Goal: Transaction & Acquisition: Register for event/course

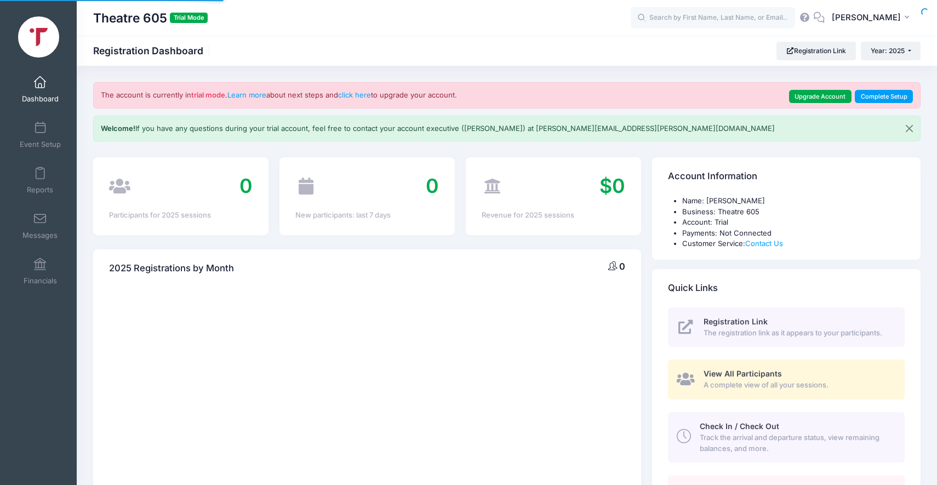
select select
click at [40, 132] on span at bounding box center [40, 128] width 0 height 12
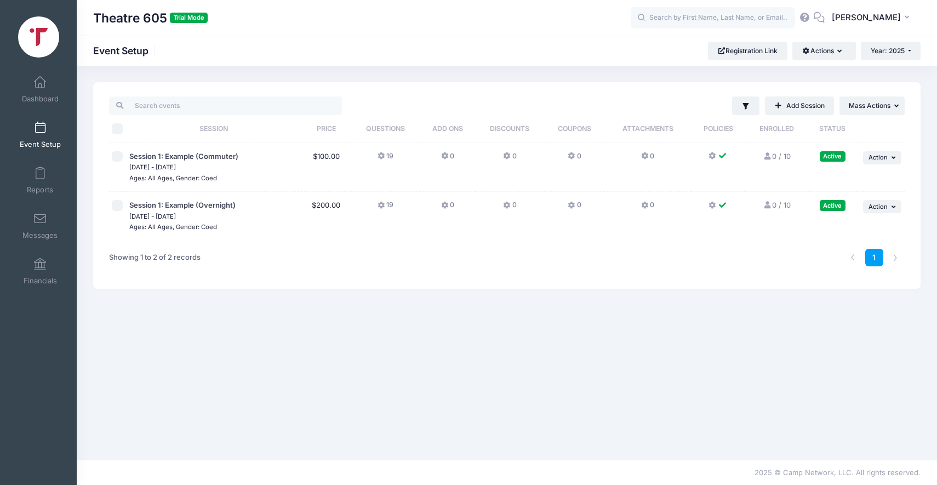
click at [381, 156] on icon at bounding box center [382, 156] width 9 height 0
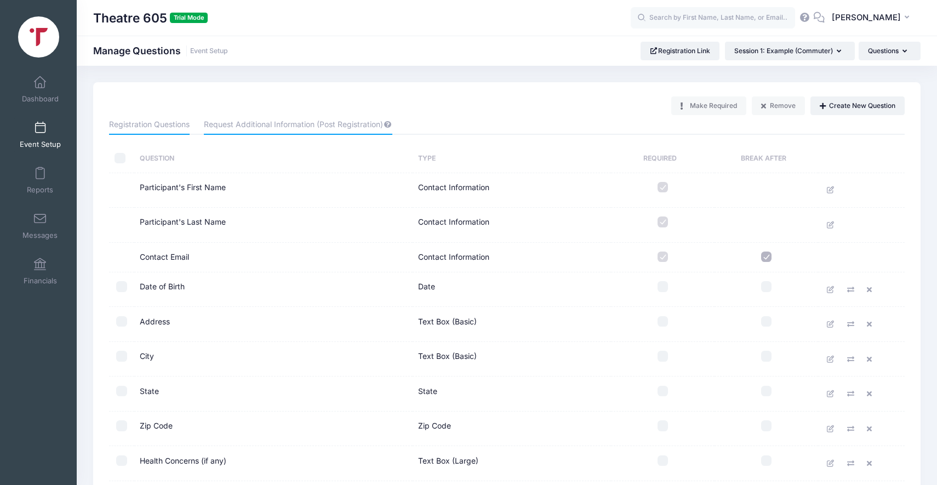
click at [249, 124] on link "Request Additional Information (Post Registration)" at bounding box center [298, 125] width 188 height 20
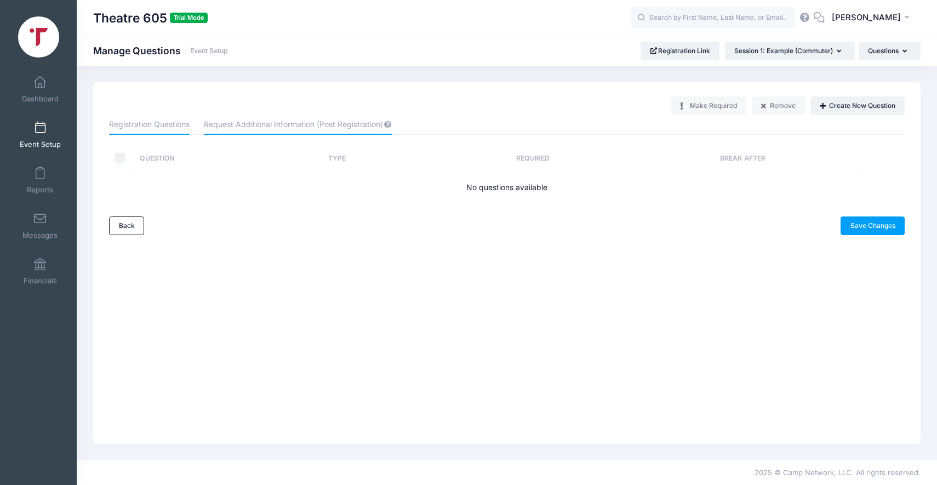
click at [167, 123] on link "Registration Questions" at bounding box center [149, 125] width 81 height 20
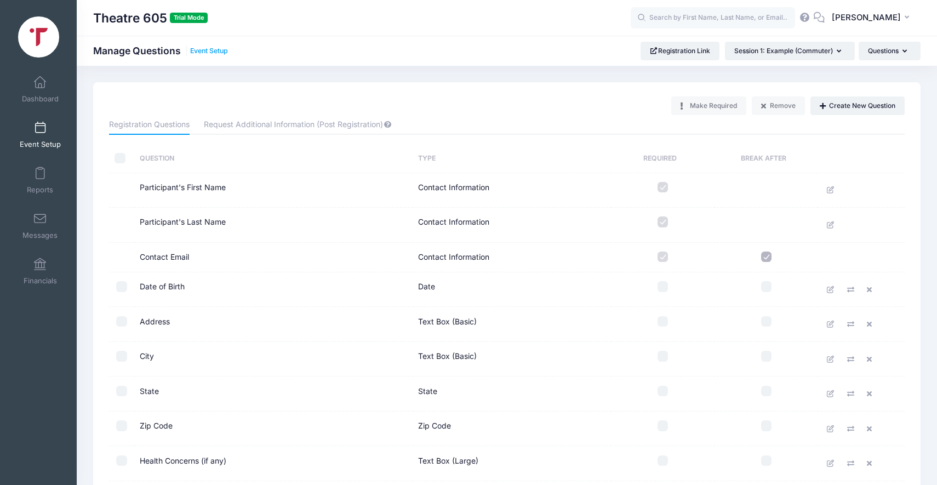
click at [207, 54] on link "Event Setup" at bounding box center [209, 51] width 38 height 8
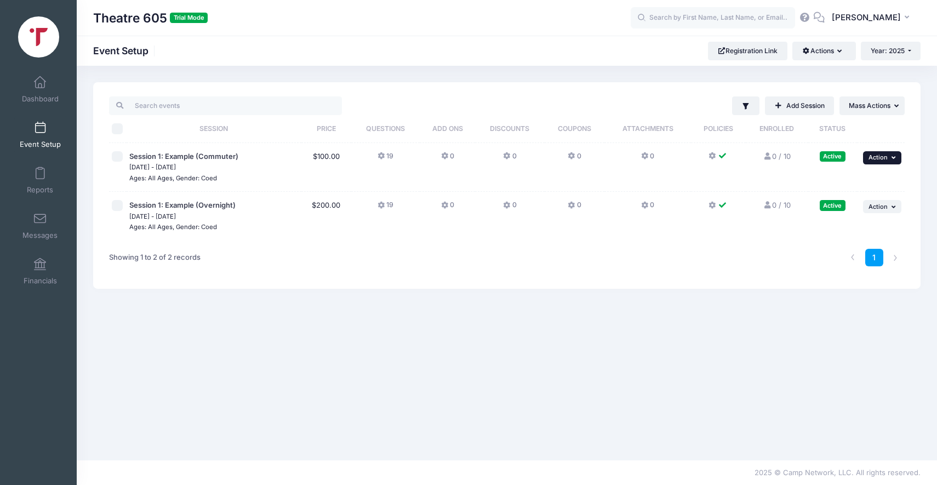
click at [890, 160] on button "... Action" at bounding box center [882, 157] width 38 height 13
click at [555, 254] on div "1" at bounding box center [675, 258] width 470 height 35
click at [826, 58] on button "Actions" at bounding box center [824, 51] width 63 height 19
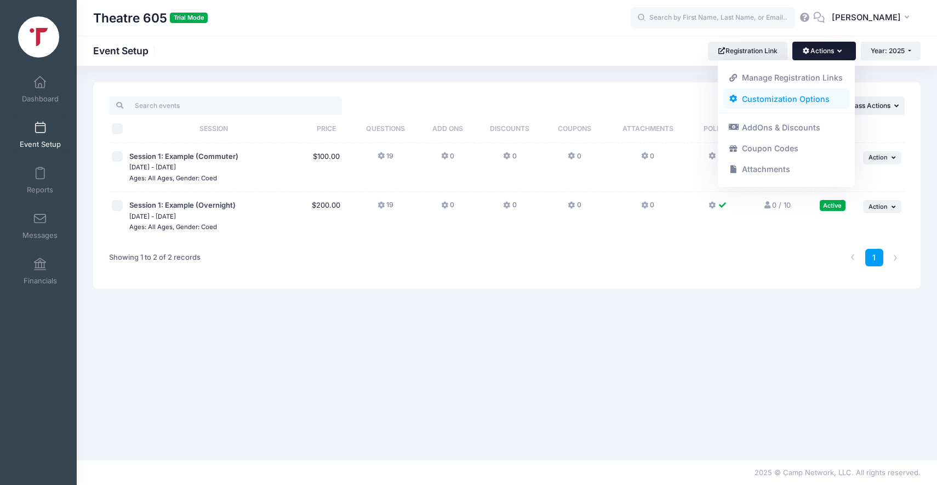
click at [801, 93] on link "Customization Options" at bounding box center [787, 98] width 127 height 21
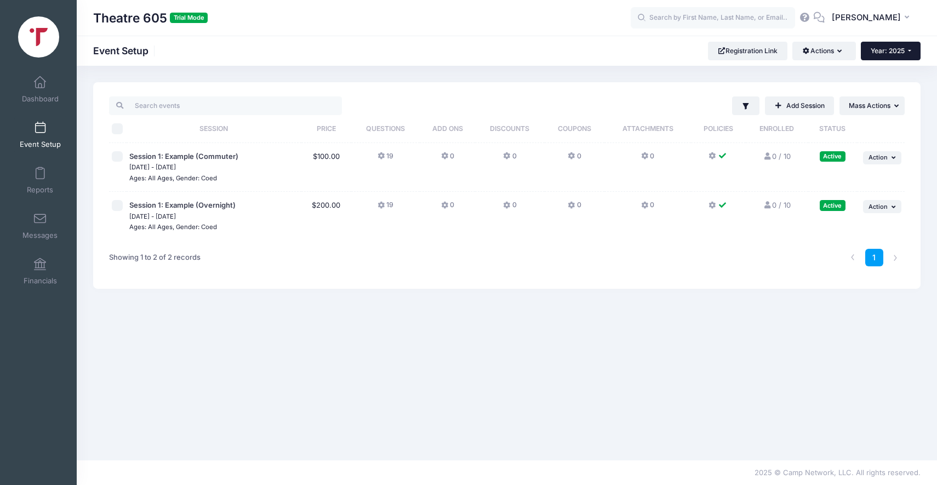
click at [904, 55] on button "Year: 2025" at bounding box center [891, 51] width 60 height 19
click at [904, 52] on button "Year: 2025" at bounding box center [891, 51] width 60 height 19
click at [840, 52] on icon "button" at bounding box center [842, 52] width 9 height 0
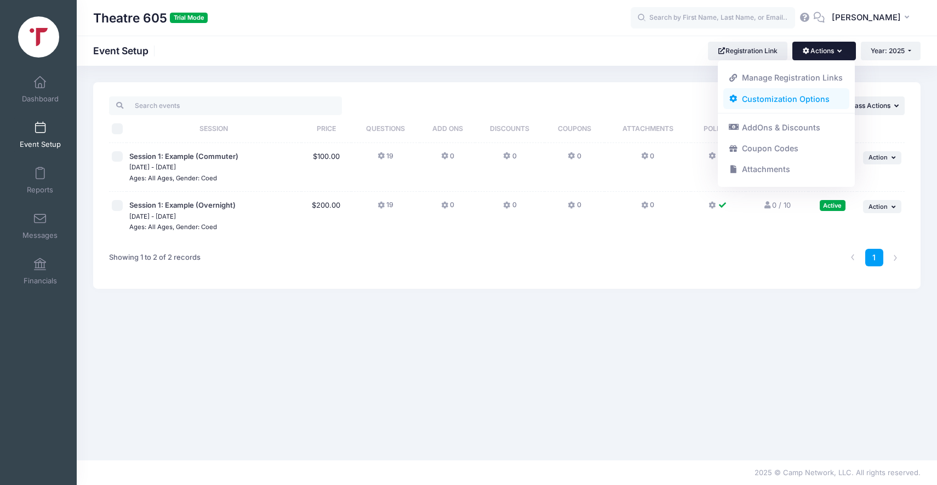
click at [792, 96] on link "Customization Options" at bounding box center [787, 98] width 127 height 21
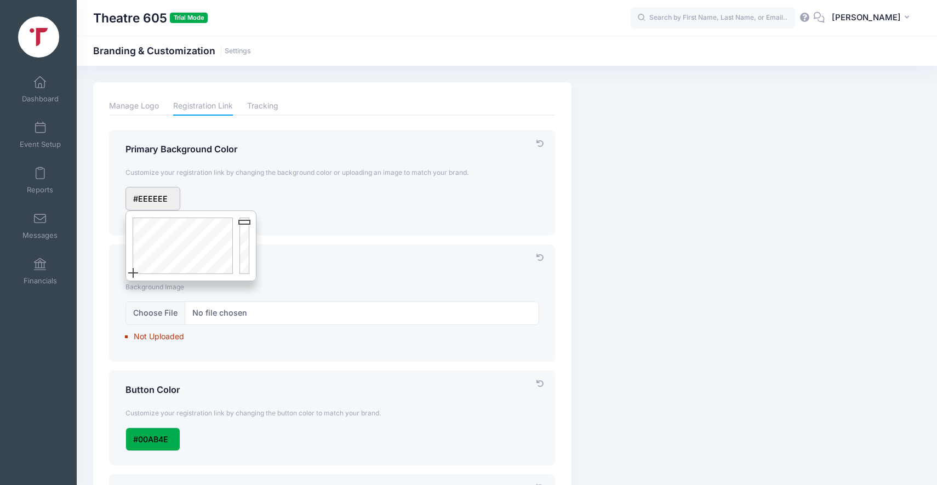
click at [170, 199] on input "input" at bounding box center [153, 199] width 55 height 24
type input "#1F45EE"
click at [196, 225] on div at bounding box center [181, 246] width 110 height 70
click at [233, 188] on div "Light Mode Dark Mode" at bounding box center [332, 204] width 425 height 34
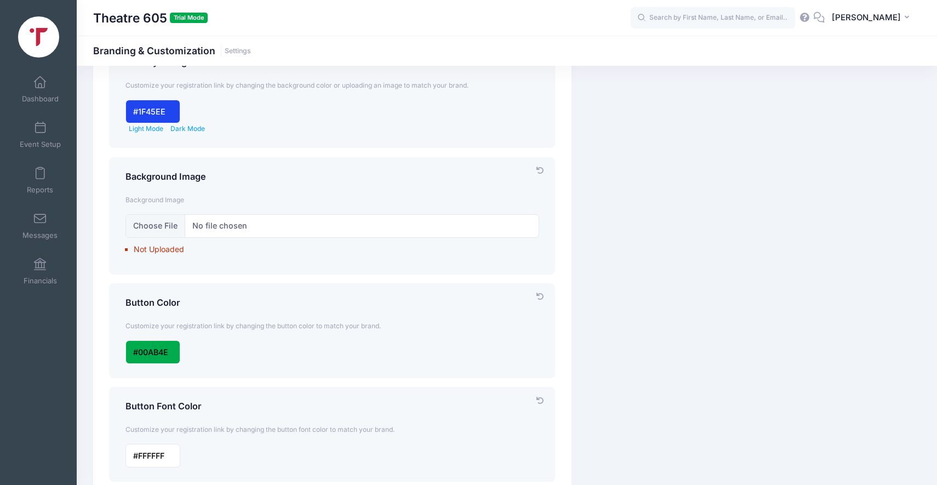
scroll to position [103, 0]
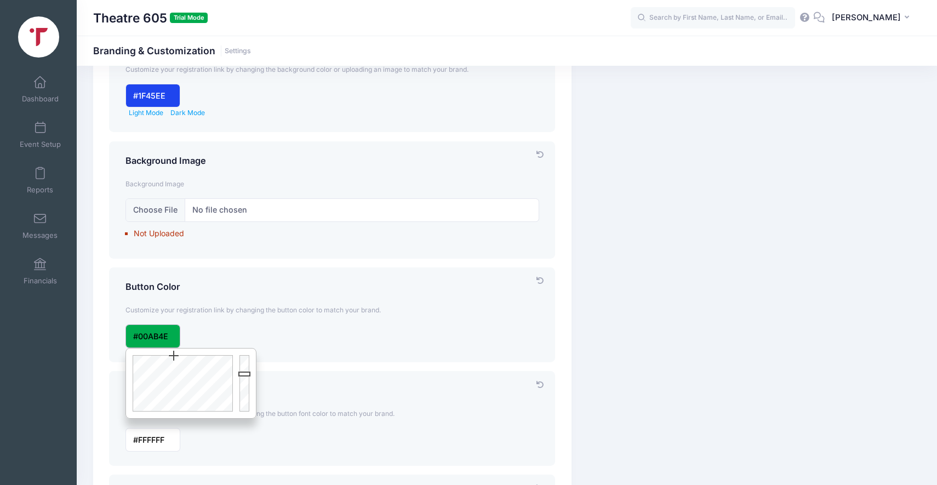
click at [153, 345] on input "input" at bounding box center [153, 337] width 55 height 24
type input "#A348AB"
click at [214, 379] on div at bounding box center [181, 384] width 110 height 70
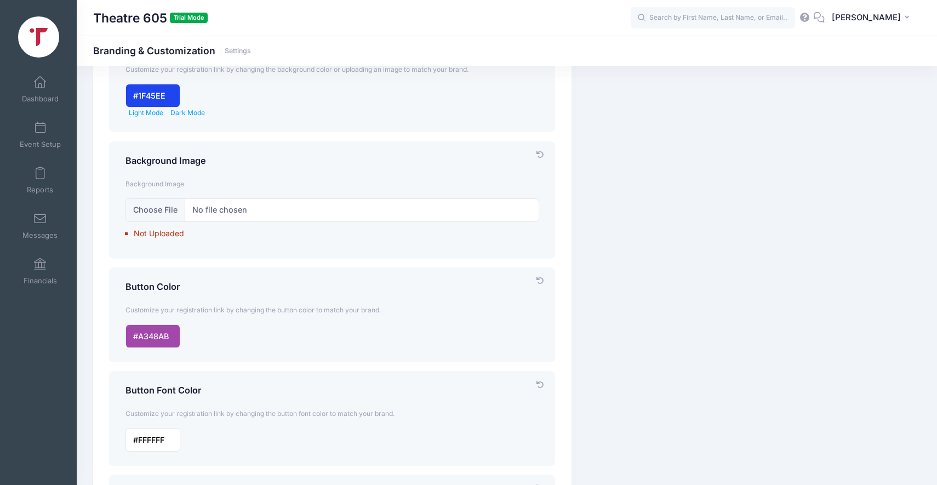
click at [291, 318] on div "Customize your registration link by changing the button color to match your bra…" at bounding box center [332, 310] width 425 height 29
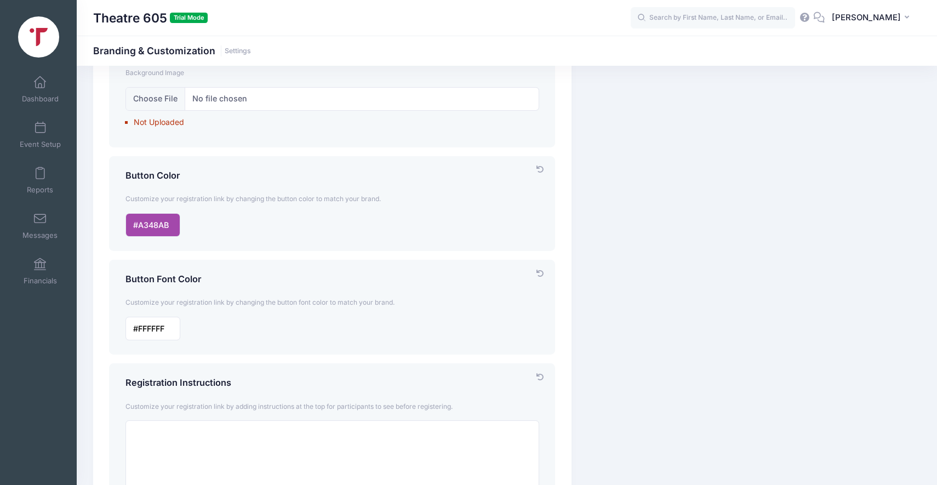
scroll to position [228, 0]
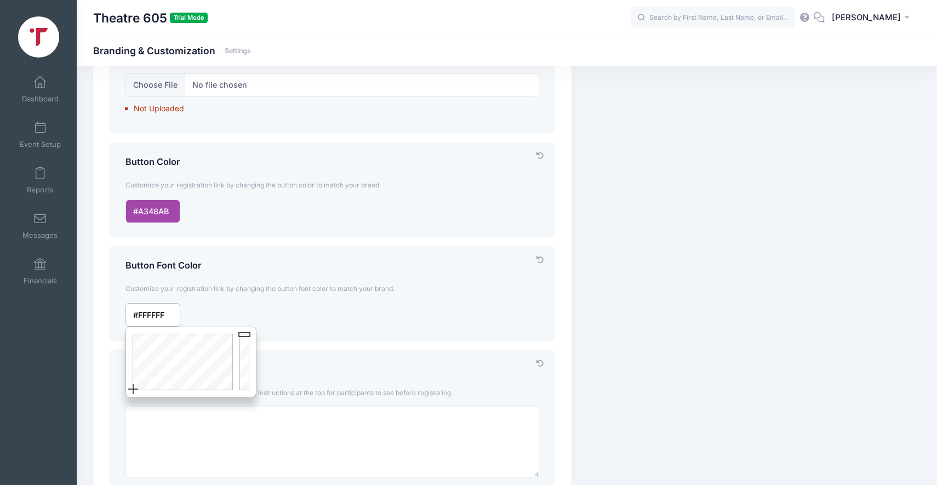
click at [158, 320] on input "input" at bounding box center [153, 315] width 55 height 24
click at [327, 301] on div "Customize your registration link by changing the button font color to match you…" at bounding box center [332, 289] width 425 height 29
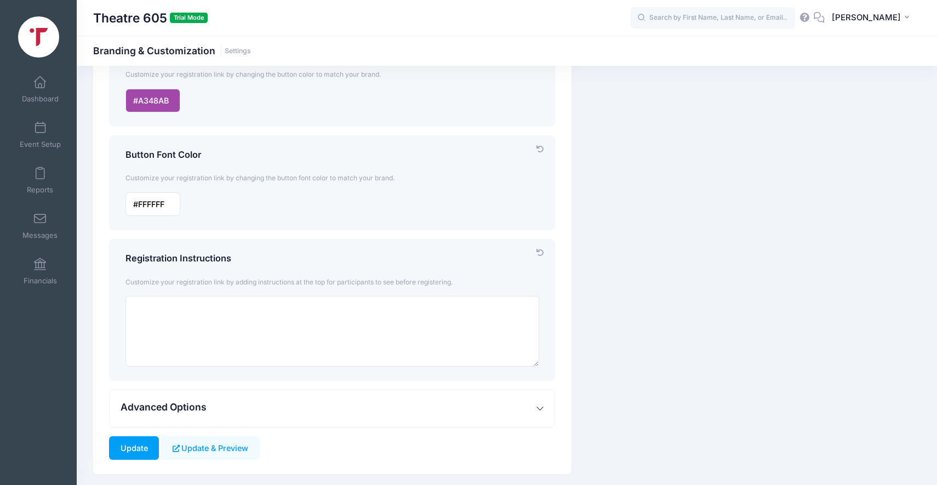
scroll to position [369, 0]
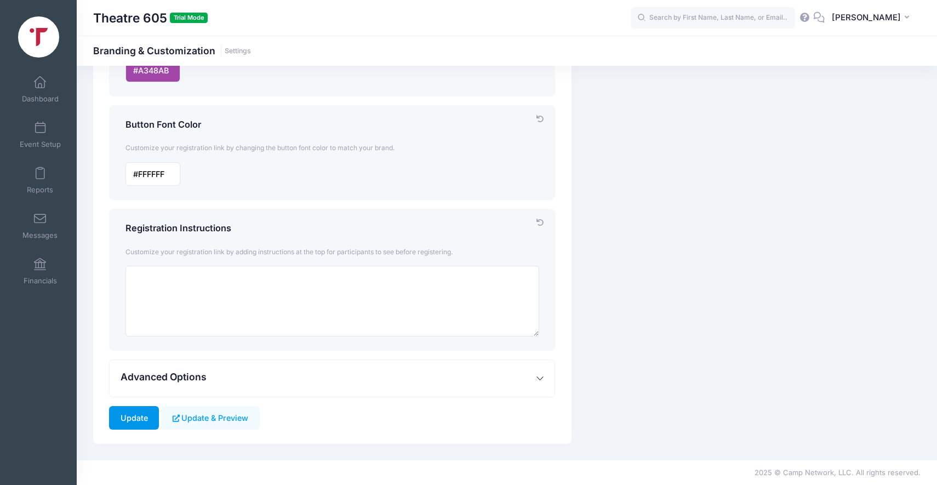
click at [133, 408] on input "Update" at bounding box center [134, 418] width 50 height 24
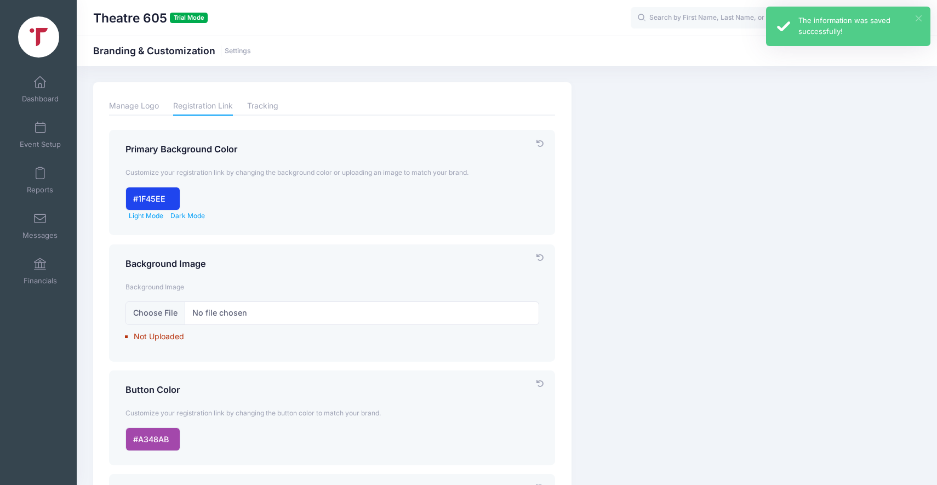
click at [918, 16] on button "×" at bounding box center [919, 18] width 6 height 6
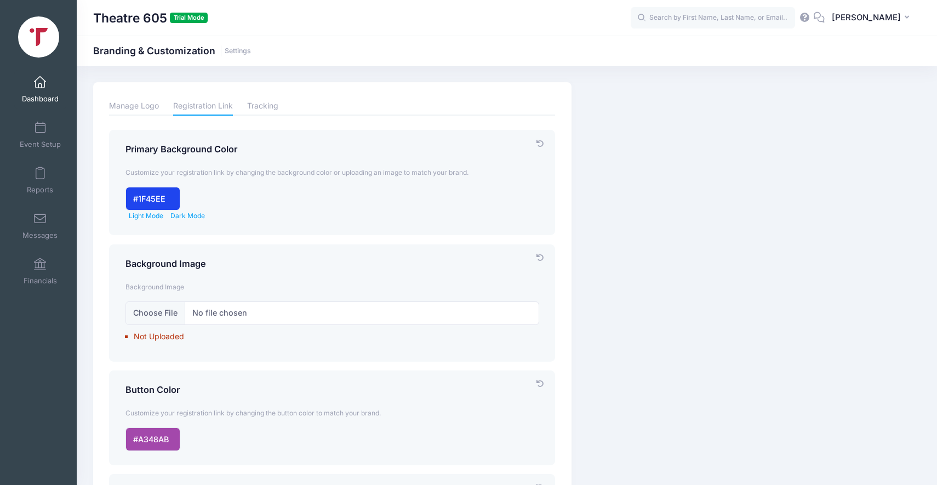
click at [37, 92] on link "Dashboard" at bounding box center [40, 89] width 52 height 38
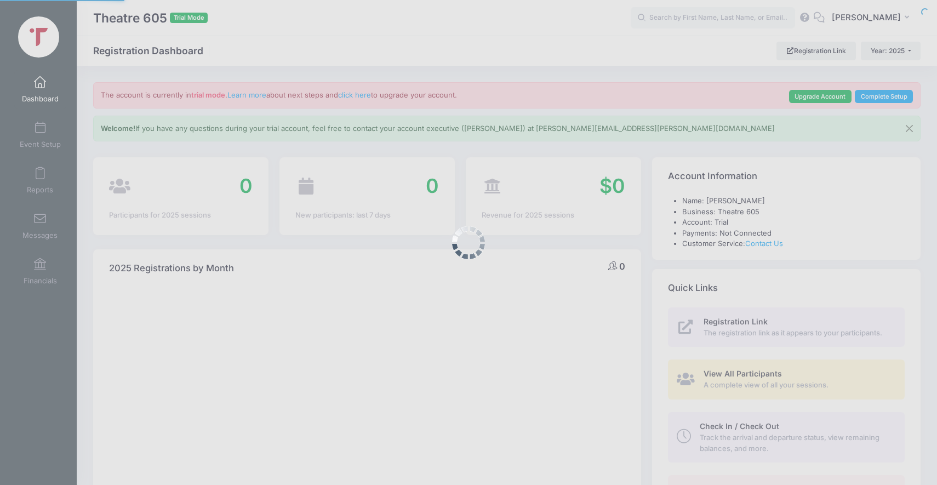
select select
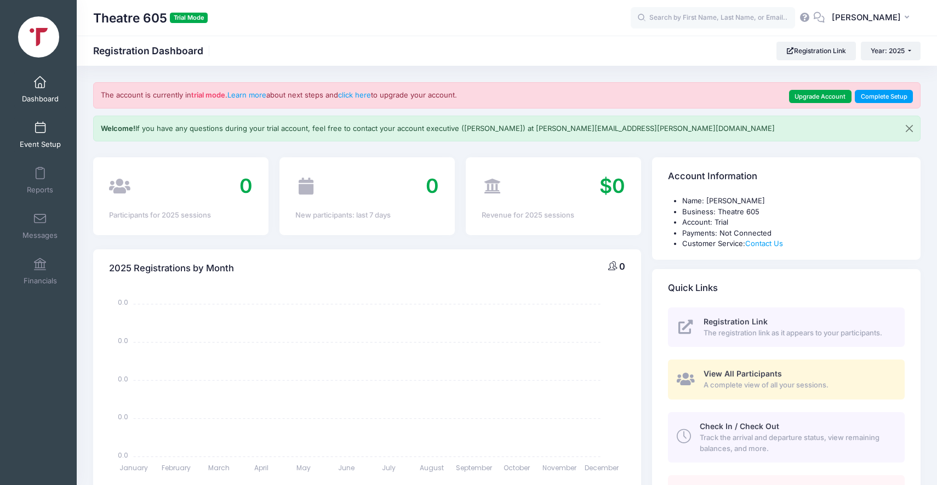
click at [43, 140] on span "Event Setup" at bounding box center [40, 144] width 41 height 9
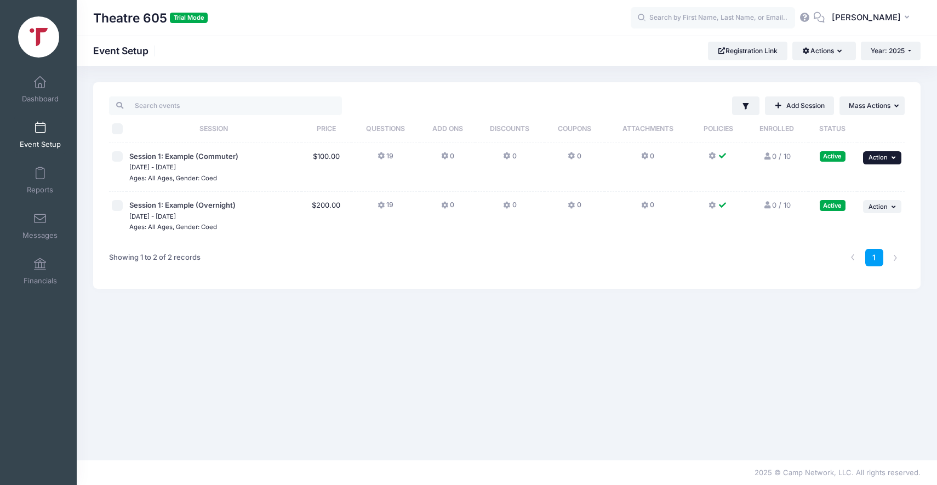
click at [889, 159] on button "... Action" at bounding box center [882, 157] width 38 height 13
click at [825, 266] on link "Preview" at bounding box center [846, 265] width 99 height 21
click at [40, 169] on span at bounding box center [40, 174] width 0 height 12
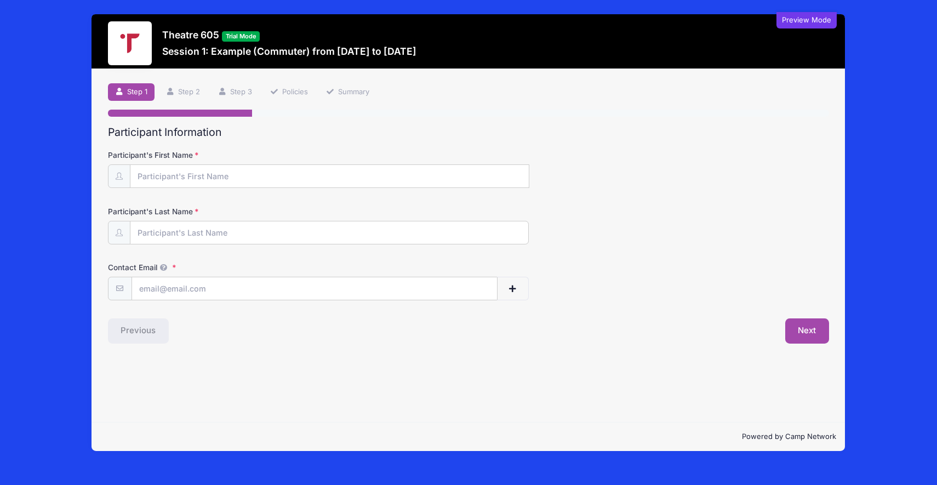
click at [815, 24] on div "Preview Mode" at bounding box center [807, 20] width 60 height 16
click at [803, 330] on button "Next" at bounding box center [808, 330] width 44 height 25
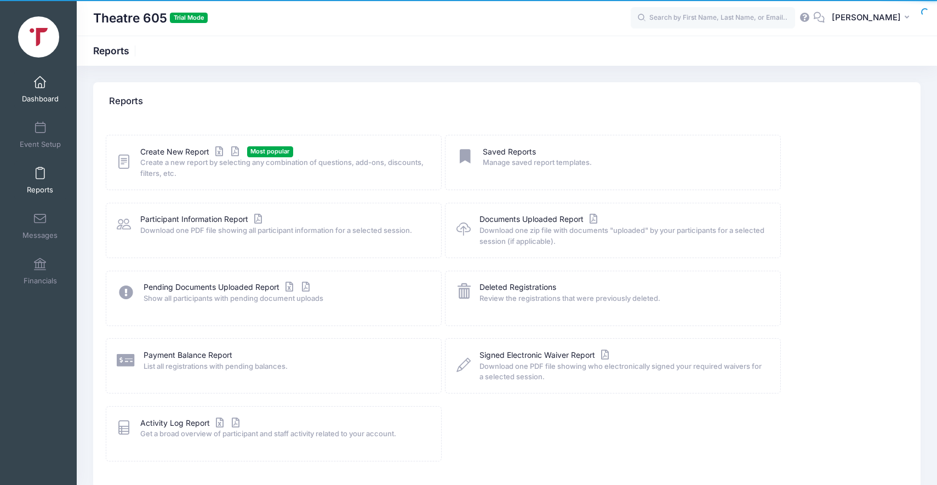
click at [39, 94] on link "Dashboard" at bounding box center [40, 89] width 52 height 38
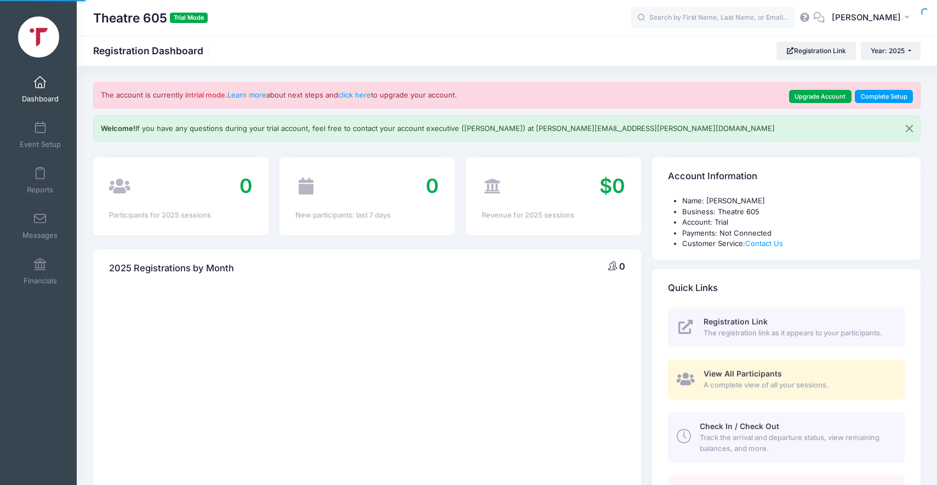
select select
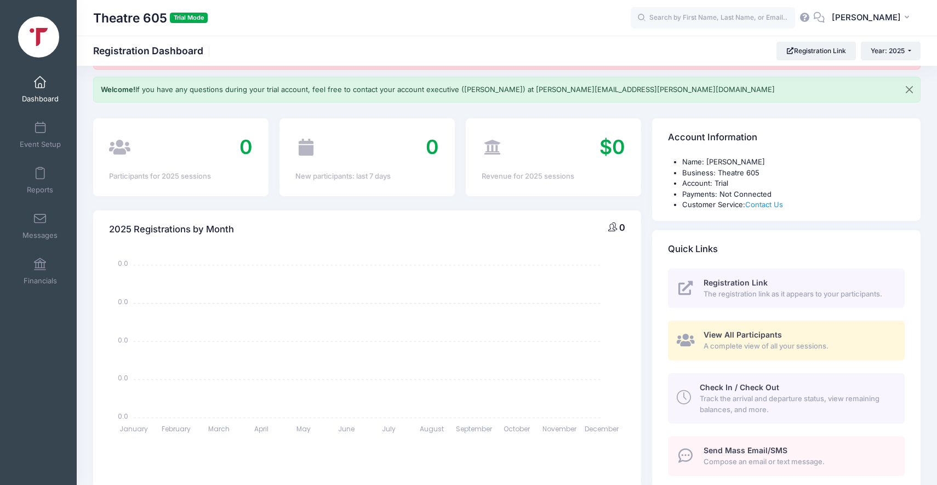
scroll to position [35, 0]
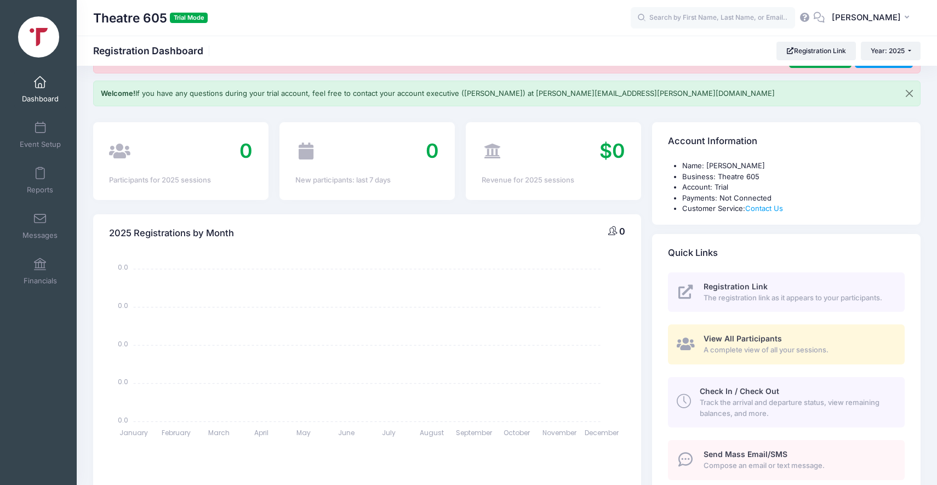
click at [734, 345] on span "A complete view of all your sessions." at bounding box center [798, 350] width 189 height 11
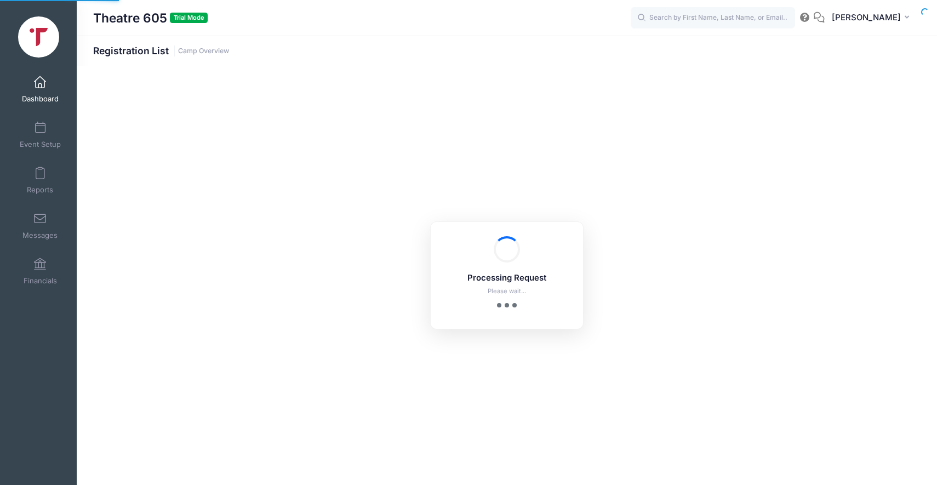
select select "10"
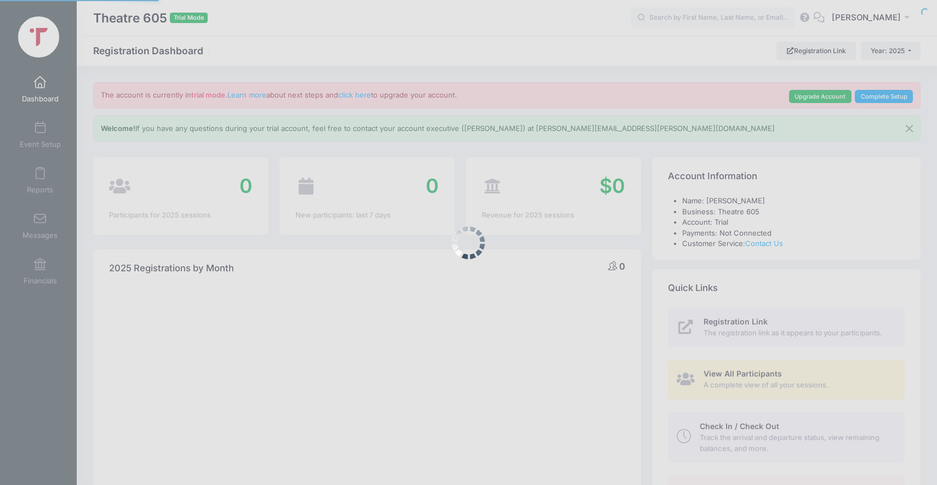
select select
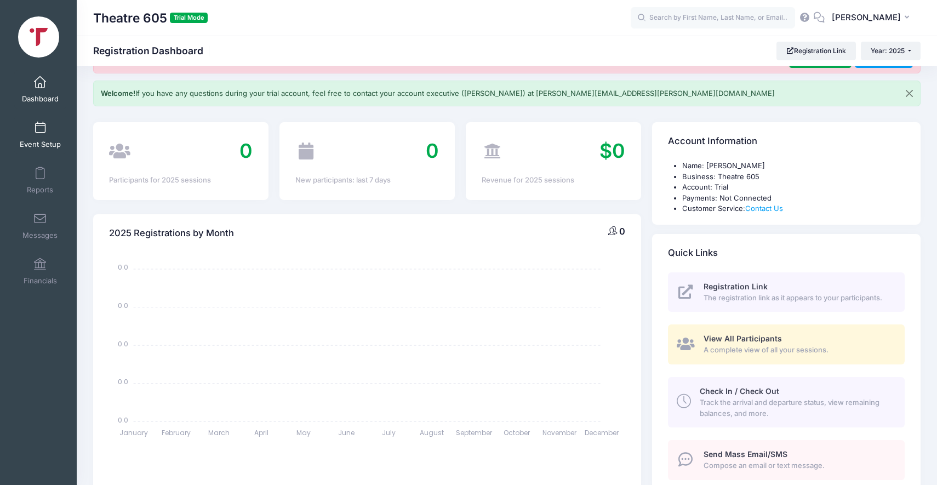
click at [36, 134] on link "Event Setup" at bounding box center [40, 135] width 52 height 38
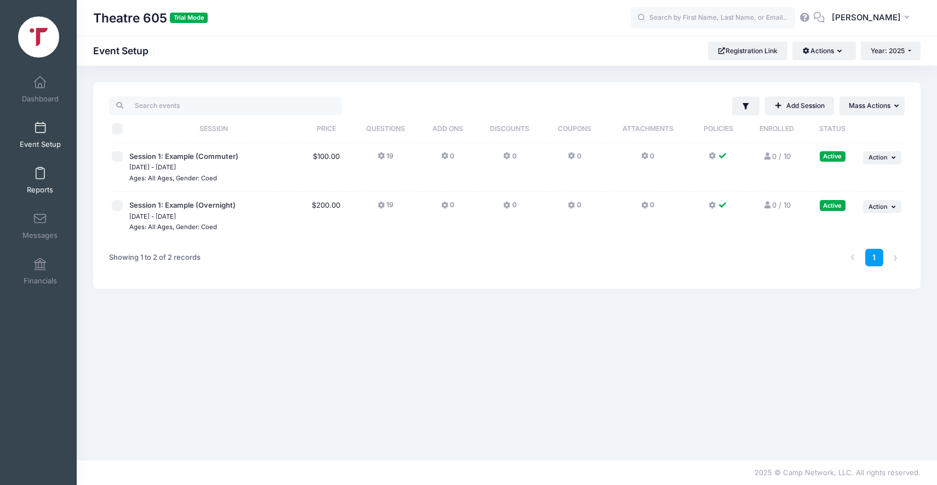
click at [40, 168] on span at bounding box center [40, 174] width 0 height 12
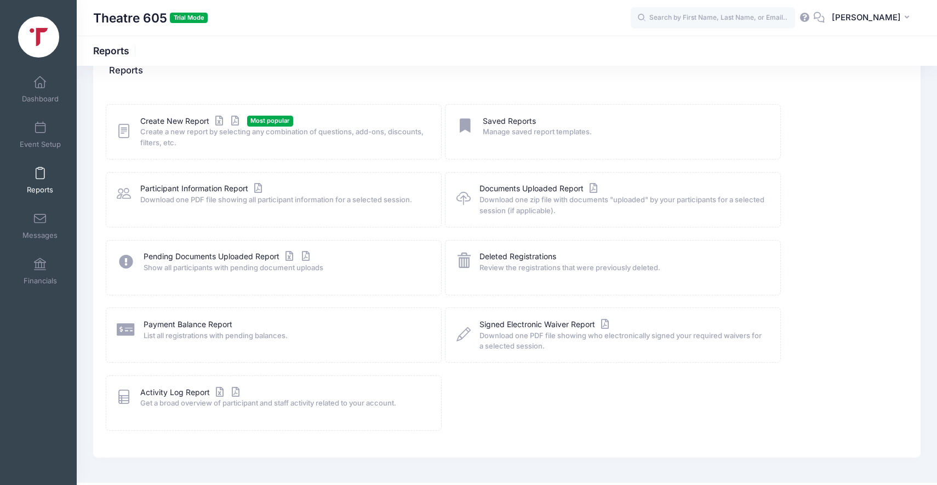
scroll to position [53, 0]
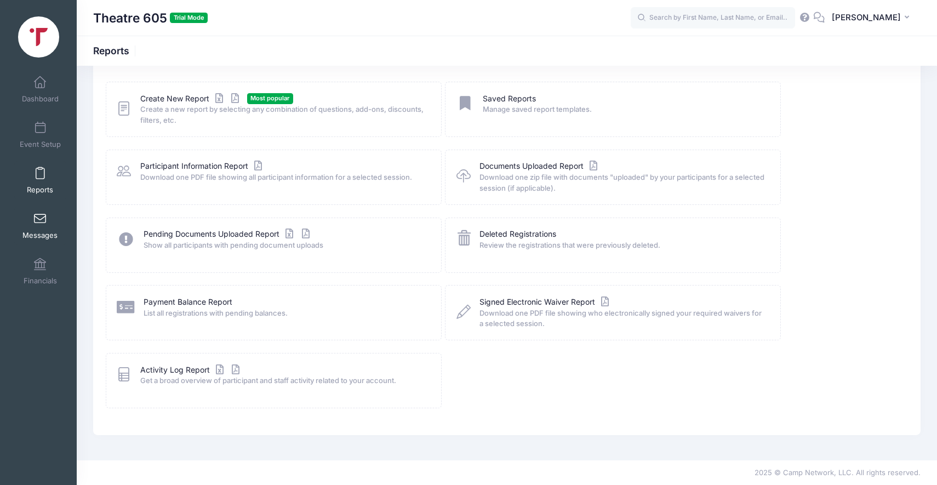
click at [40, 218] on span at bounding box center [40, 219] width 0 height 12
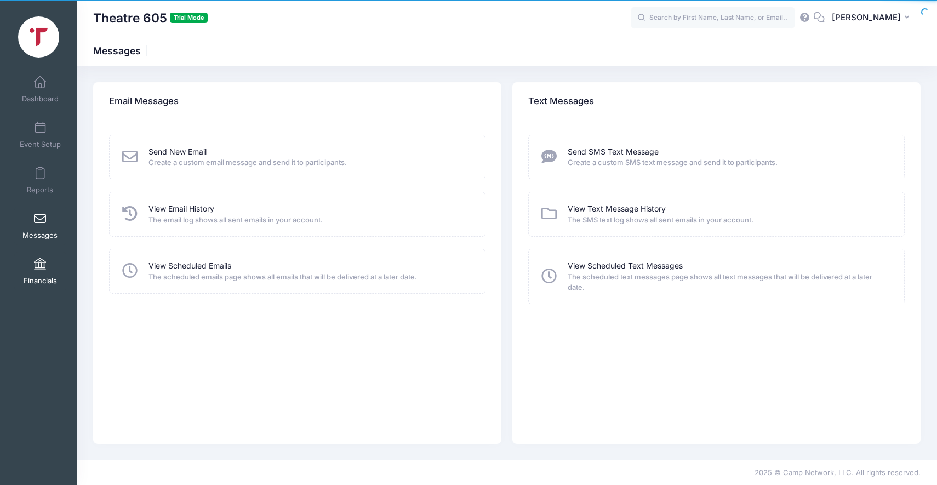
click at [40, 260] on span at bounding box center [40, 265] width 0 height 12
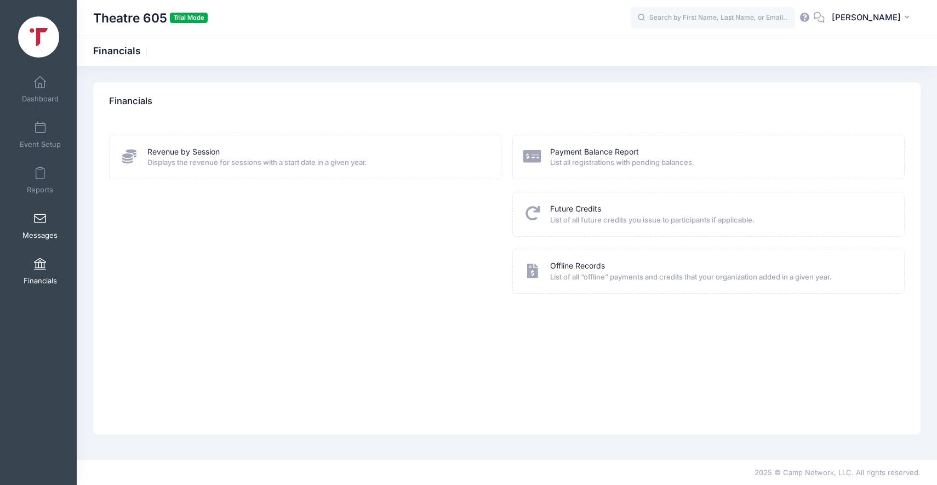
click at [40, 219] on span at bounding box center [40, 219] width 0 height 12
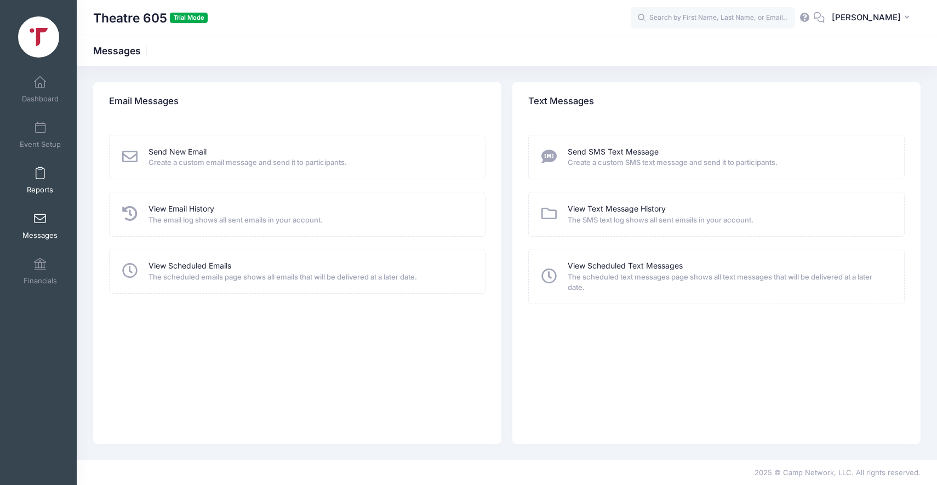
click at [48, 172] on link "Reports" at bounding box center [40, 180] width 52 height 38
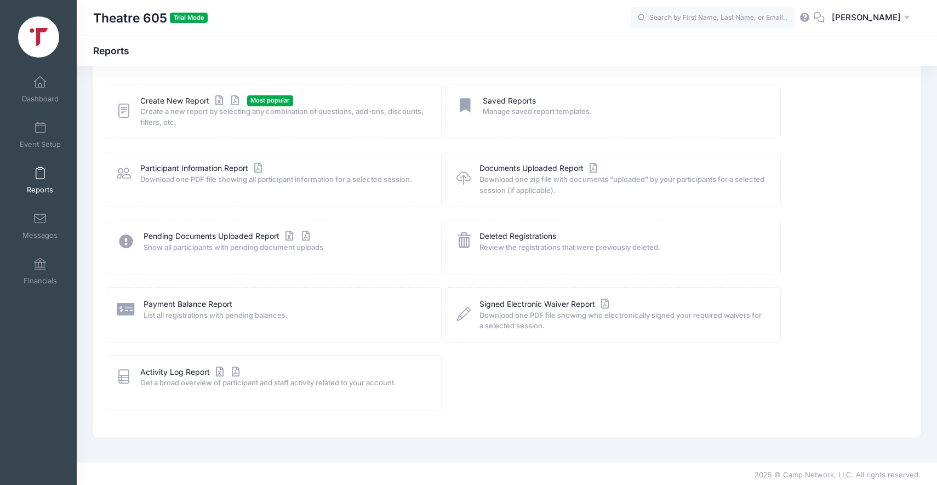
scroll to position [47, 0]
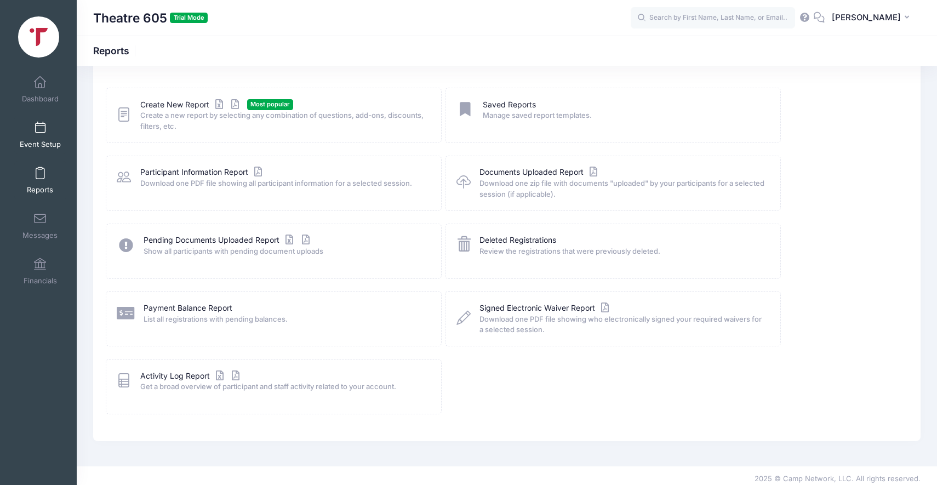
click at [31, 138] on link "Event Setup" at bounding box center [40, 135] width 52 height 38
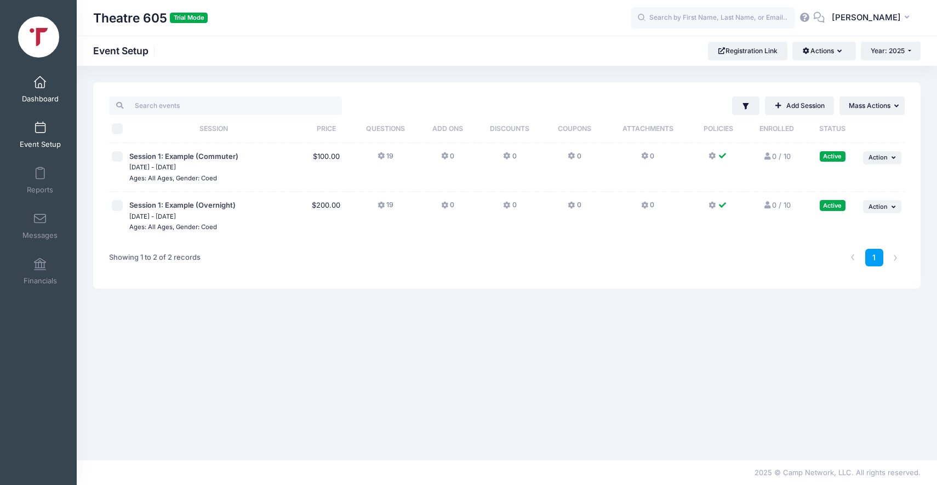
click at [45, 96] on span "Dashboard" at bounding box center [40, 98] width 37 height 9
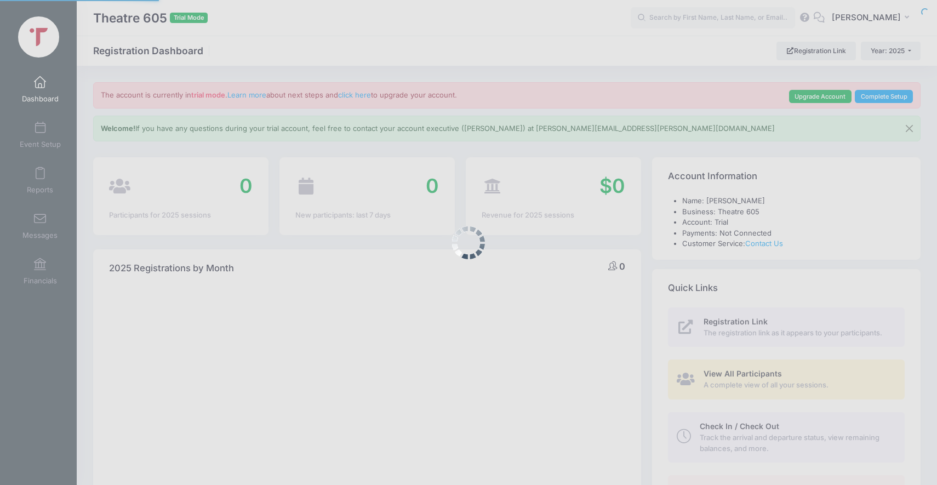
select select
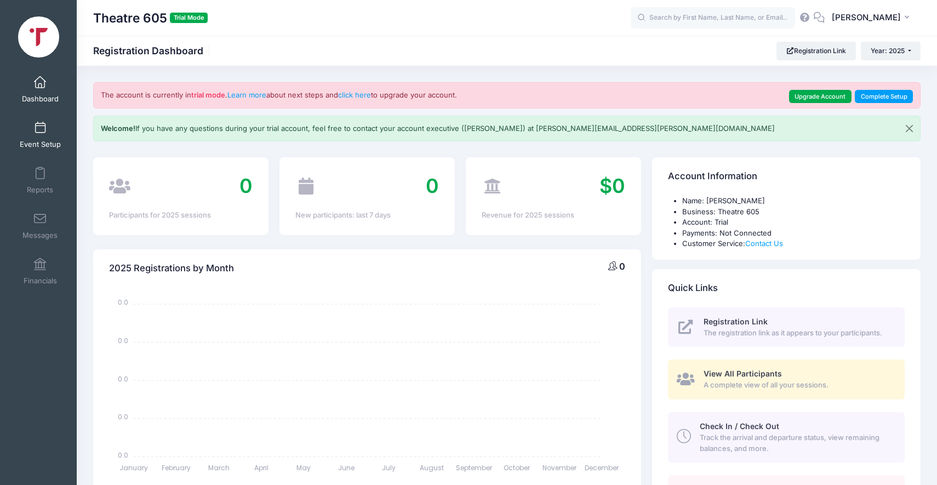
click at [40, 130] on span at bounding box center [40, 128] width 0 height 12
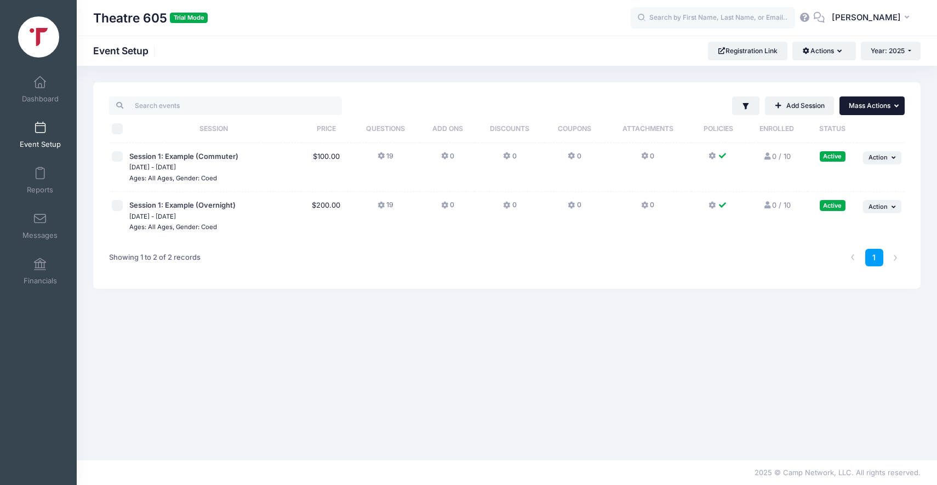
click at [873, 109] on span "Mass Actions" at bounding box center [870, 105] width 42 height 8
click at [771, 231] on td "0 / 10 Full" at bounding box center [777, 216] width 62 height 49
click at [715, 156] on icon at bounding box center [713, 156] width 9 height 0
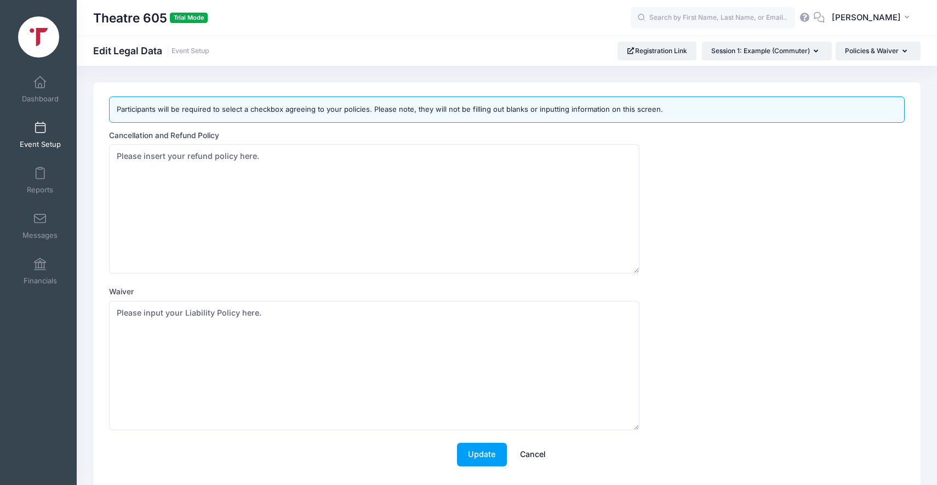
click at [525, 457] on link "Cancel" at bounding box center [533, 455] width 48 height 24
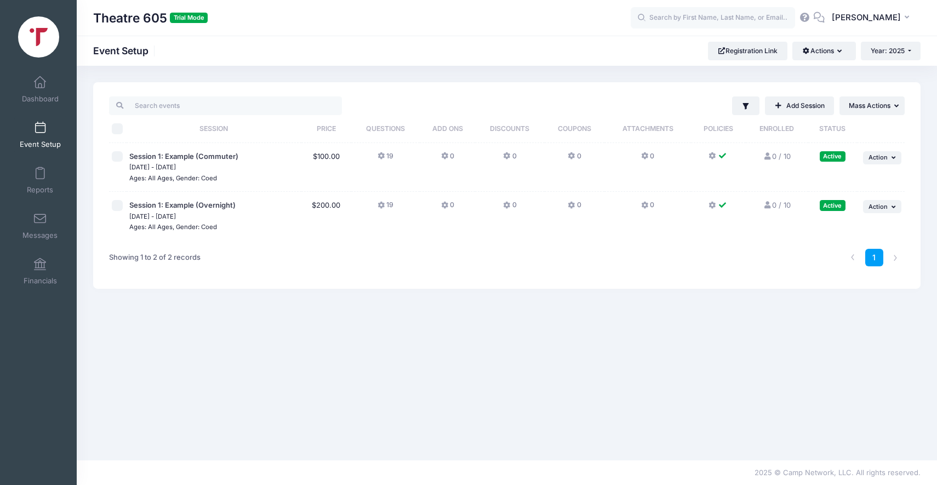
click at [712, 156] on icon at bounding box center [713, 156] width 9 height 0
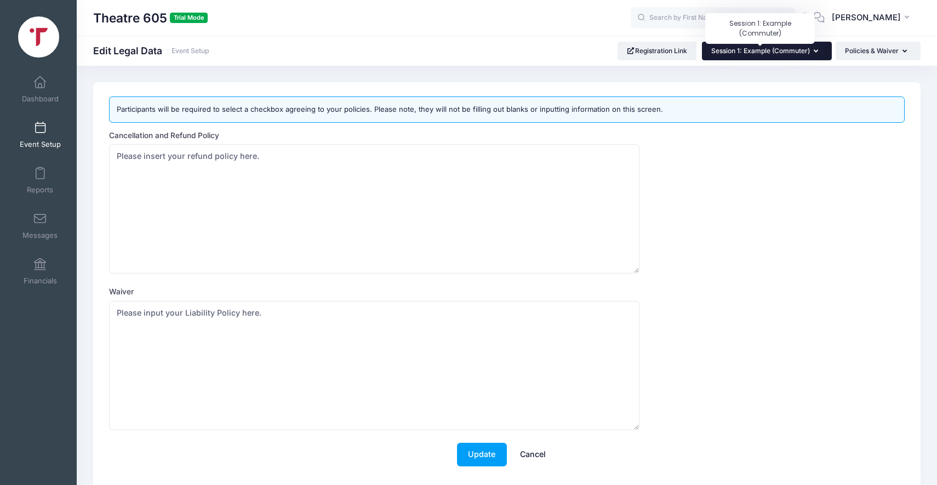
click at [781, 48] on span "Session 1: Example (Commuter)" at bounding box center [761, 51] width 99 height 8
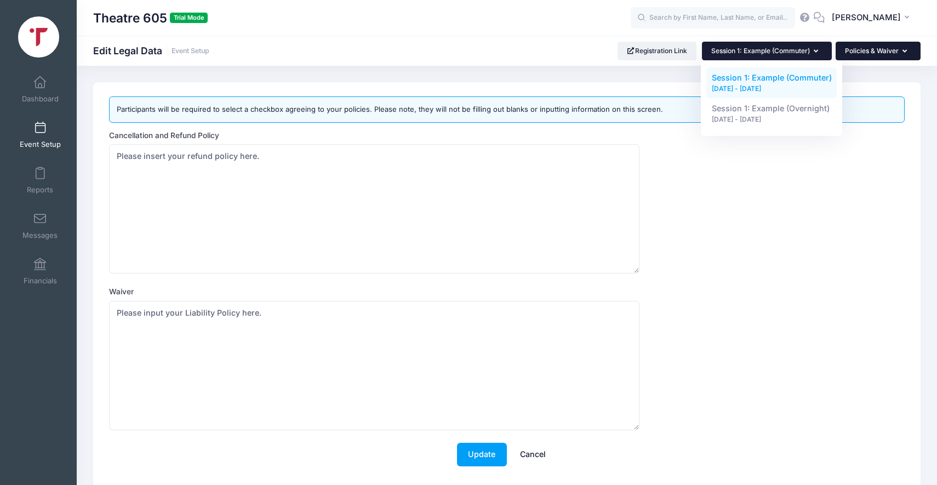
click at [850, 42] on button "Policies & Waiver" at bounding box center [878, 51] width 85 height 19
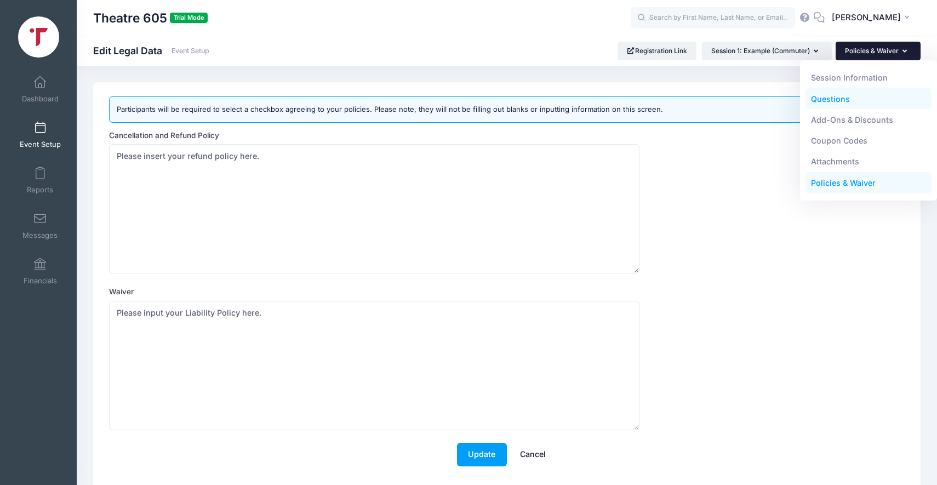
click at [840, 99] on link "Questions" at bounding box center [869, 98] width 127 height 21
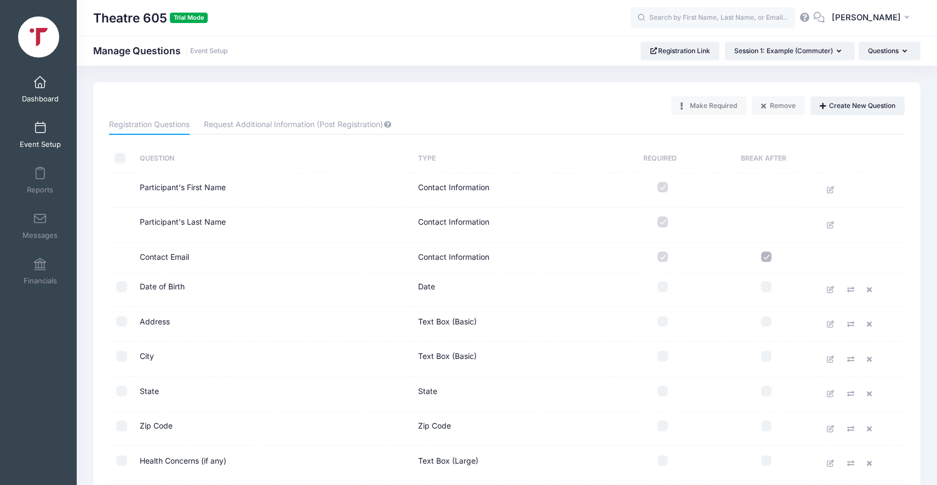
click at [45, 92] on link "Dashboard" at bounding box center [40, 89] width 52 height 38
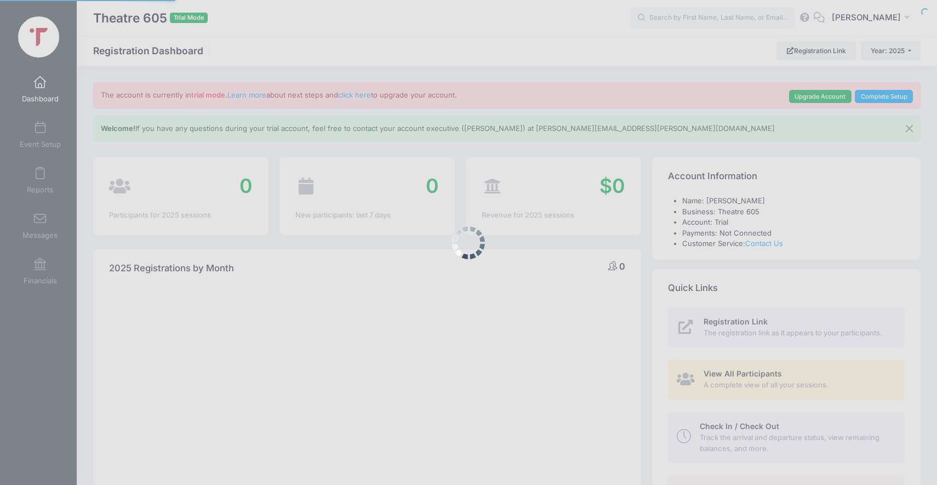
select select
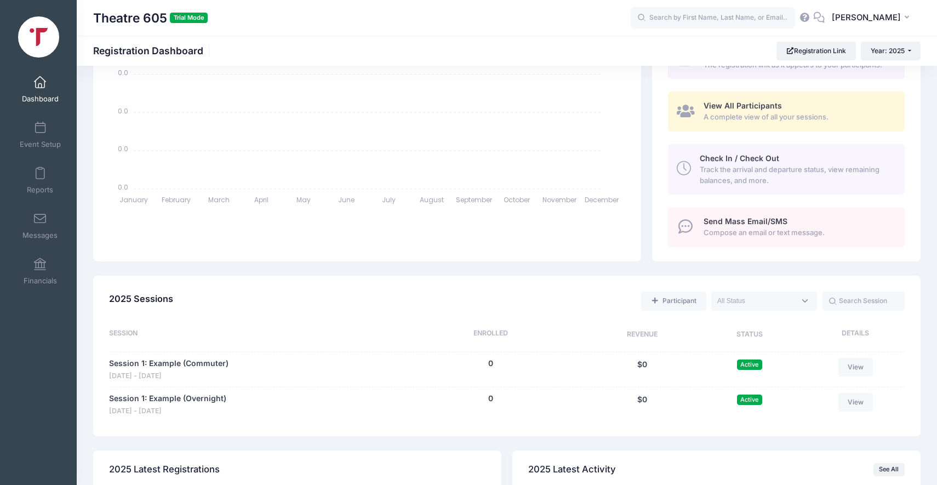
scroll to position [269, 0]
click at [774, 168] on span "Track the arrival and departure status, view remaining balances, and more." at bounding box center [796, 173] width 192 height 21
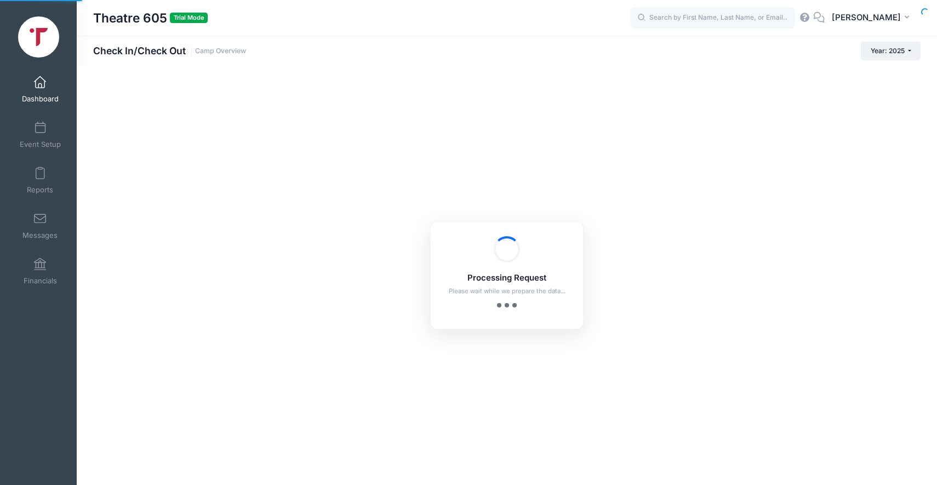
checkbox input "true"
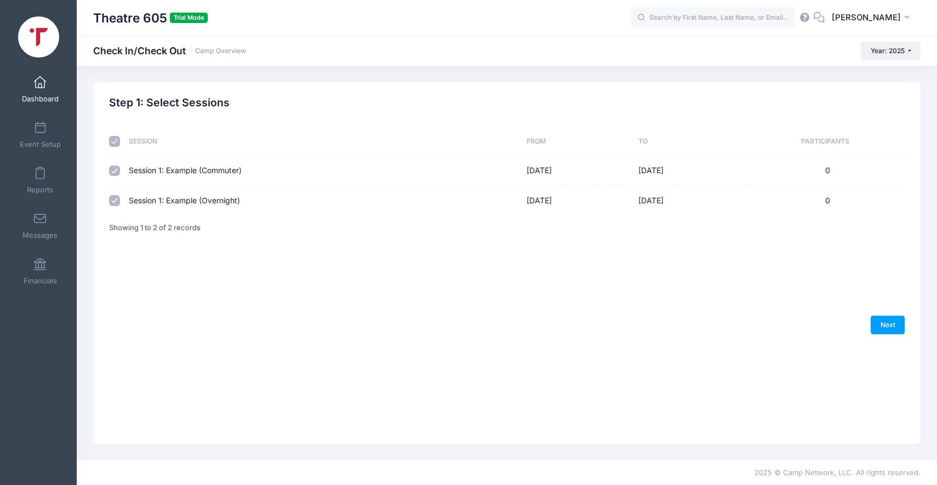
click at [38, 98] on span "Dashboard" at bounding box center [40, 98] width 37 height 9
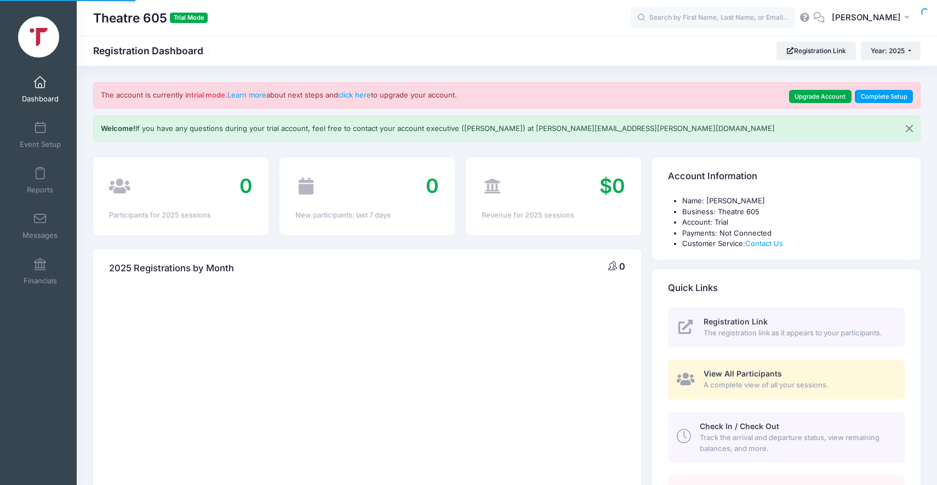
select select
click at [40, 129] on span at bounding box center [40, 128] width 0 height 12
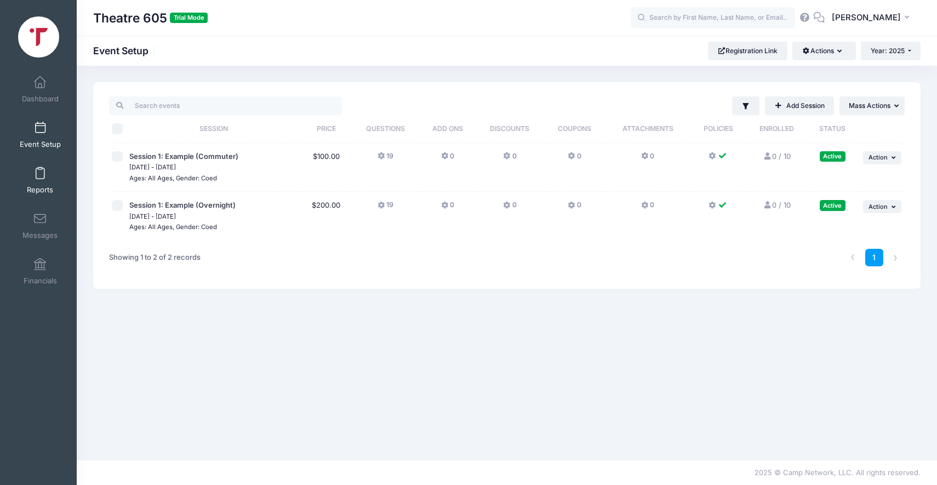
click at [40, 167] on link "Reports" at bounding box center [40, 180] width 52 height 38
click at [40, 168] on span at bounding box center [40, 174] width 0 height 12
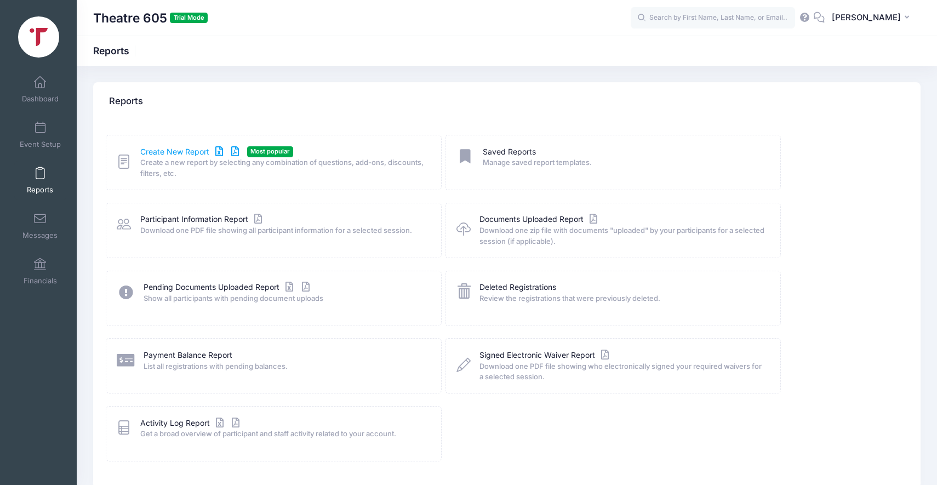
click at [218, 152] on icon at bounding box center [219, 152] width 13 height 8
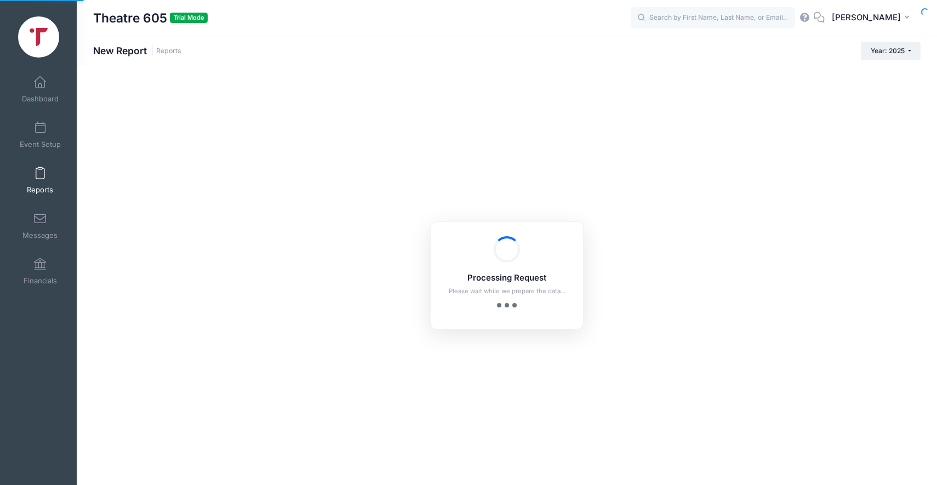
checkbox input "true"
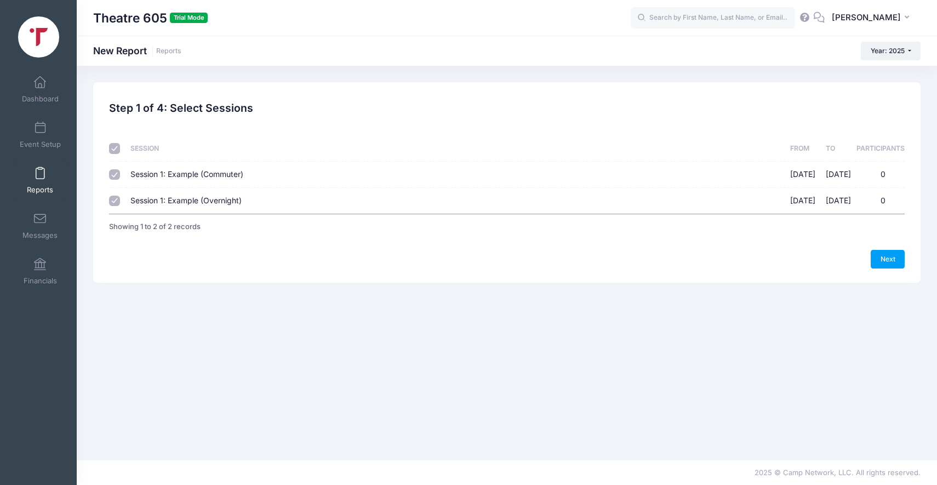
click at [217, 177] on span "Session 1: Example (Commuter)" at bounding box center [186, 173] width 113 height 9
click at [120, 177] on input "Session 1: Example (Commuter) 09/29/2025 - 10/06/2025 0" at bounding box center [114, 174] width 11 height 11
click at [217, 177] on span "Session 1: Example (Commuter)" at bounding box center [186, 173] width 113 height 9
click at [120, 177] on input "Session 1: Example (Commuter) 09/29/2025 - 10/06/2025 0" at bounding box center [114, 174] width 11 height 11
checkbox input "true"
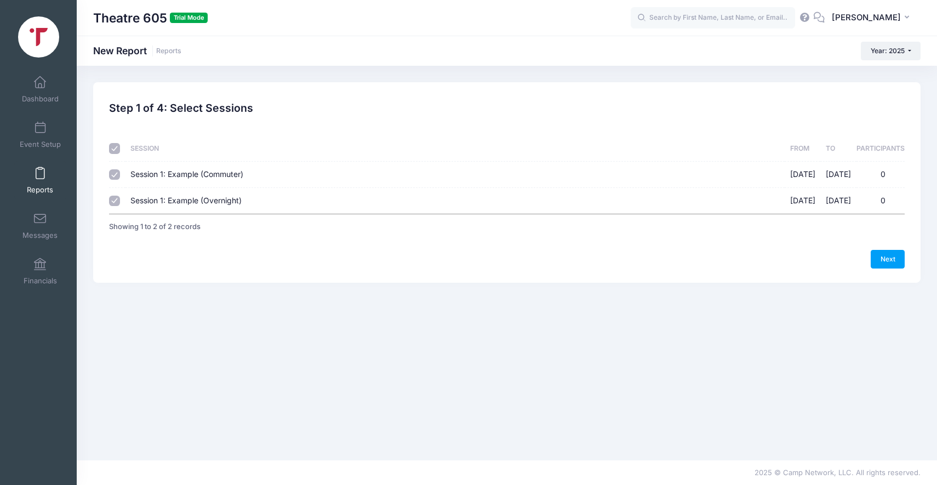
click at [215, 197] on span "Session 1: Example (Overnight)" at bounding box center [185, 200] width 111 height 9
click at [120, 197] on input "Session 1: Example (Overnight) 09/29/2025 - 10/06/2025 0" at bounding box center [114, 201] width 11 height 11
click at [894, 260] on link "Next" at bounding box center [888, 259] width 34 height 19
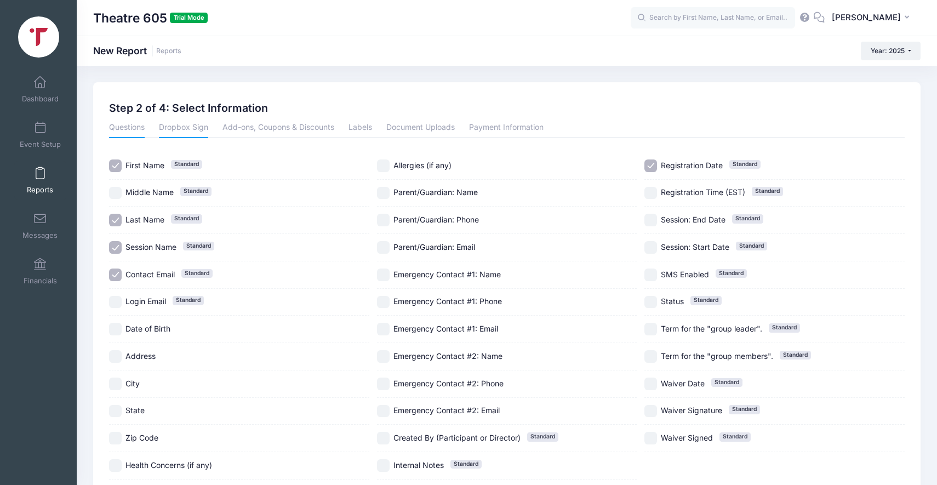
click at [184, 133] on link "Dropbox Sign" at bounding box center [183, 128] width 49 height 20
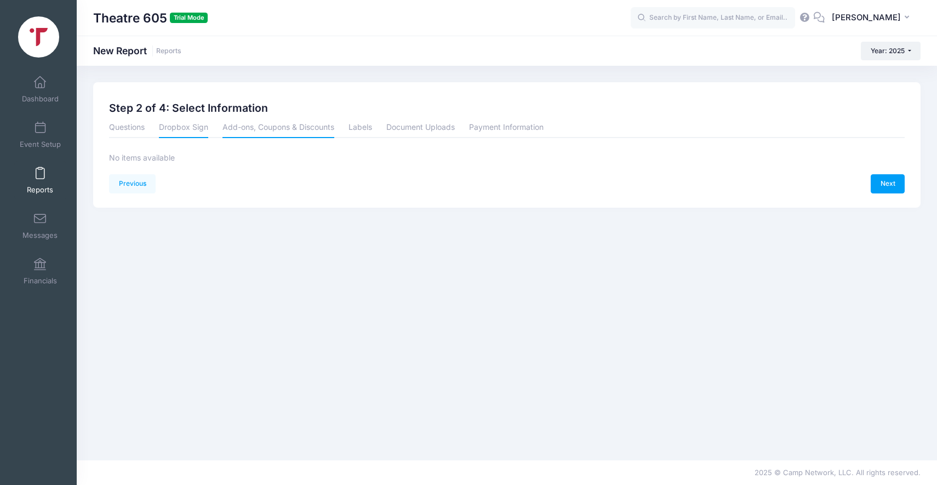
click at [271, 129] on link "Add-ons, Coupons & Discounts" at bounding box center [279, 128] width 112 height 20
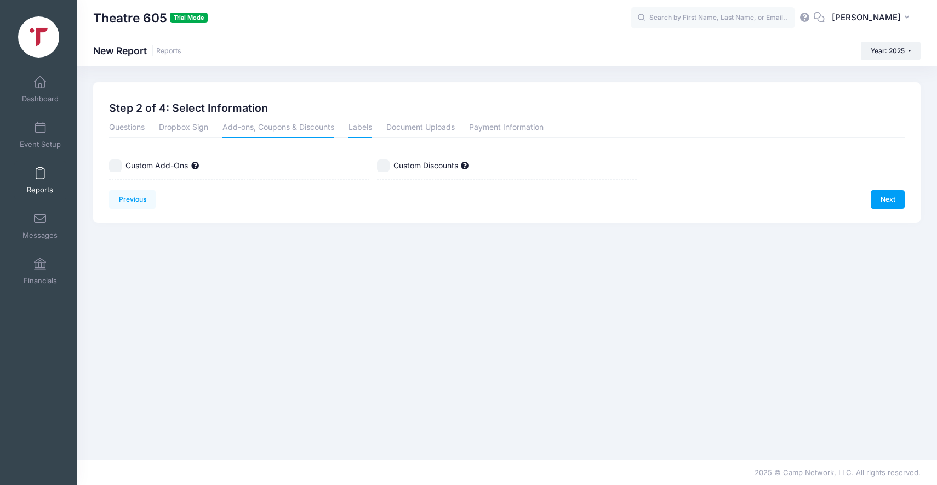
click at [359, 128] on link "Labels" at bounding box center [361, 128] width 24 height 20
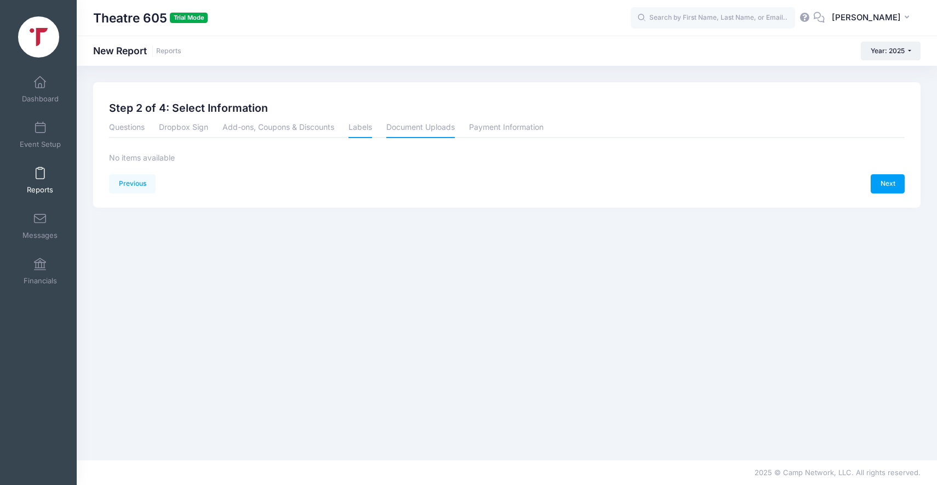
click at [425, 128] on link "Document Uploads" at bounding box center [420, 128] width 69 height 20
click at [494, 124] on link "Payment Information" at bounding box center [506, 128] width 75 height 20
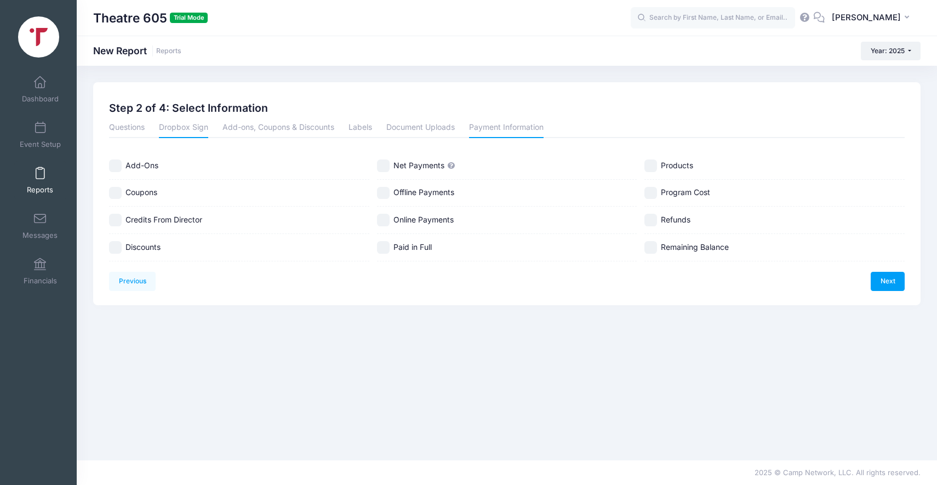
click at [180, 129] on link "Dropbox Sign" at bounding box center [183, 128] width 49 height 20
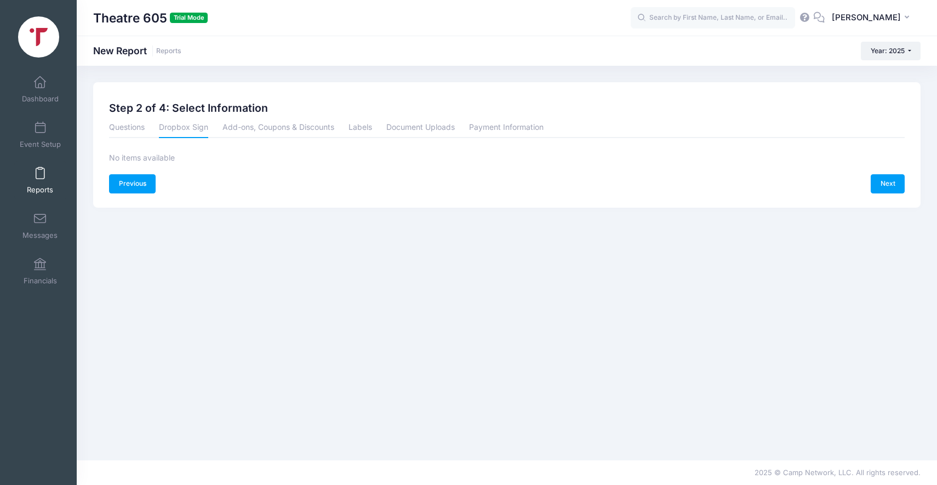
click at [132, 181] on link "Previous" at bounding box center [132, 183] width 47 height 19
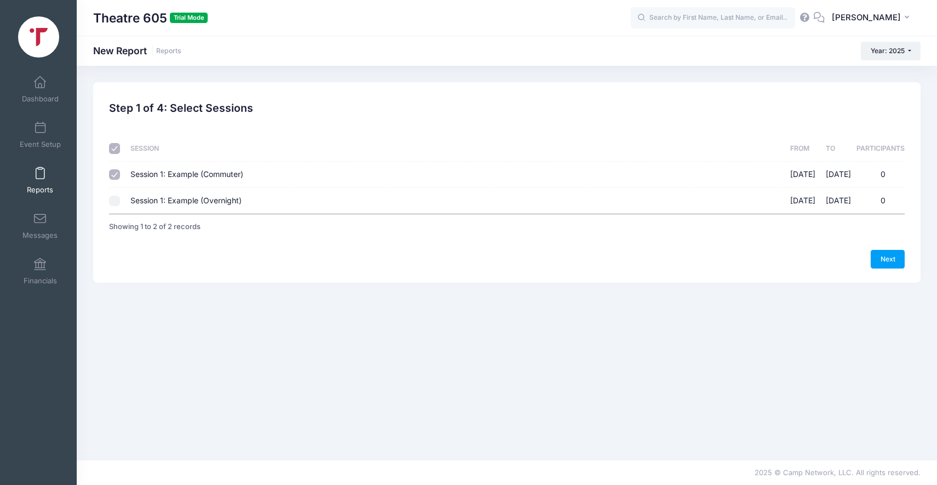
click at [126, 205] on td "Session 1: Example (Overnight) 09/29/2025 - 10/06/2025 0" at bounding box center [455, 201] width 659 height 26
click at [122, 201] on td at bounding box center [117, 201] width 16 height 26
click at [117, 201] on input "Session 1: Example (Overnight) 09/29/2025 - 10/06/2025 0" at bounding box center [114, 201] width 11 height 11
checkbox input "true"
click at [889, 259] on link "Next" at bounding box center [888, 259] width 34 height 19
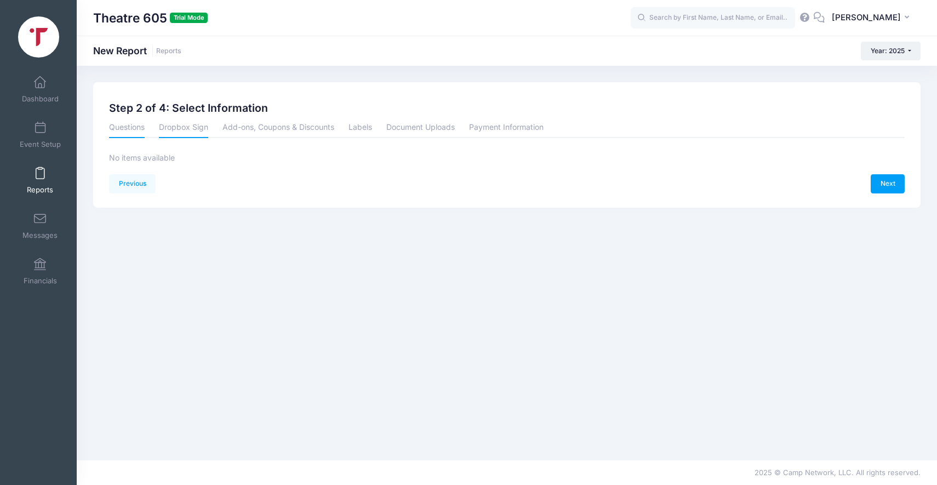
click at [125, 124] on link "Questions" at bounding box center [127, 128] width 36 height 20
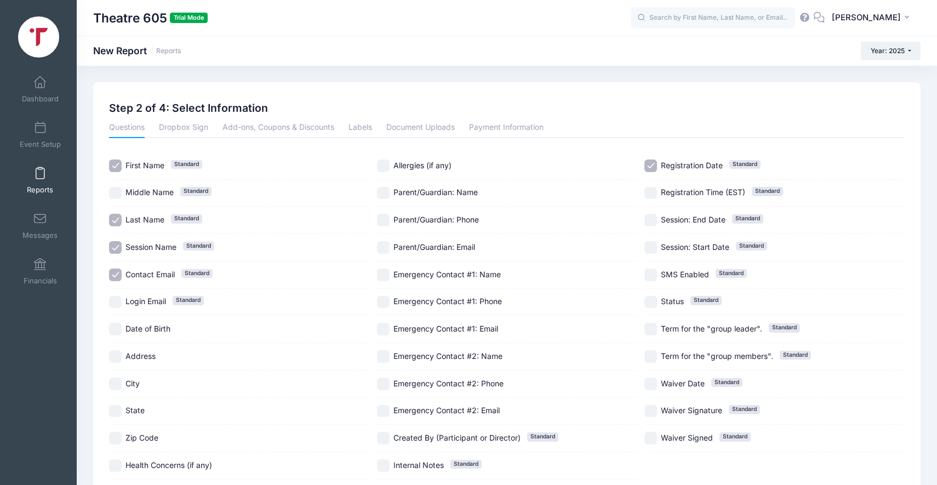
scroll to position [79, 0]
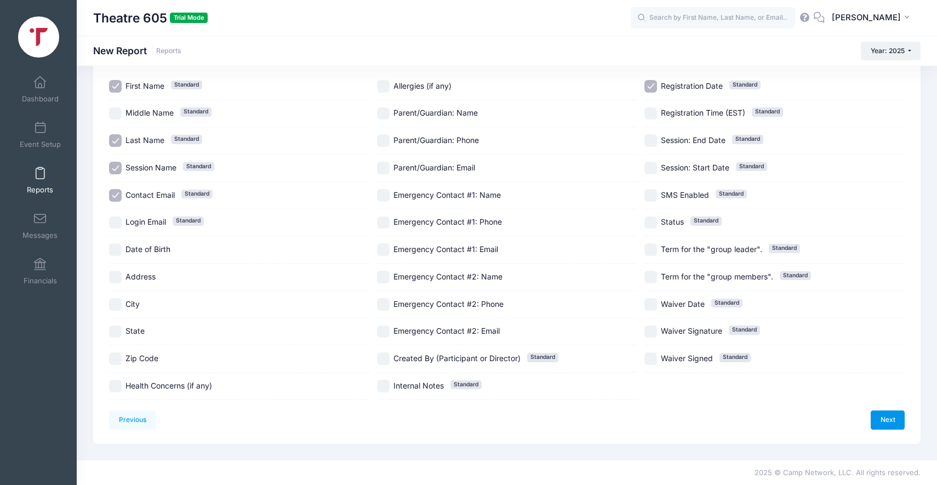
click at [883, 413] on link "Next" at bounding box center [888, 420] width 34 height 19
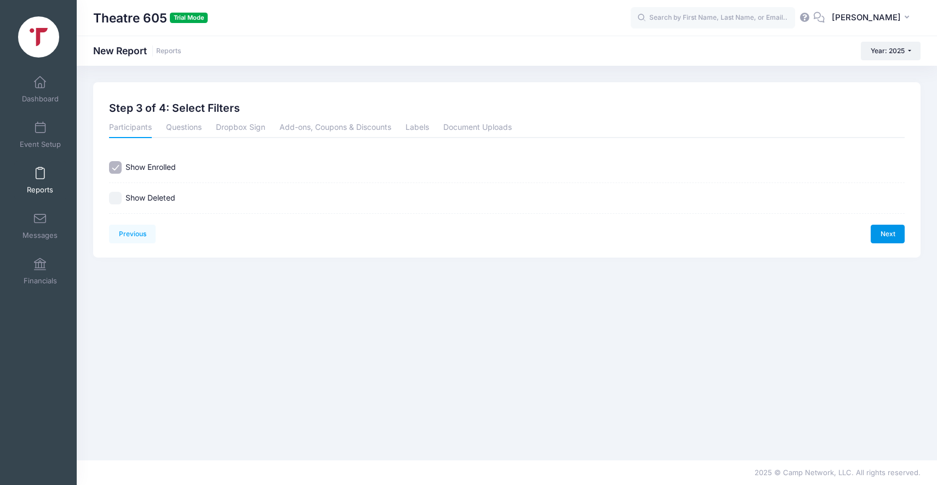
scroll to position [0, 0]
click at [893, 239] on link "Next" at bounding box center [888, 234] width 34 height 19
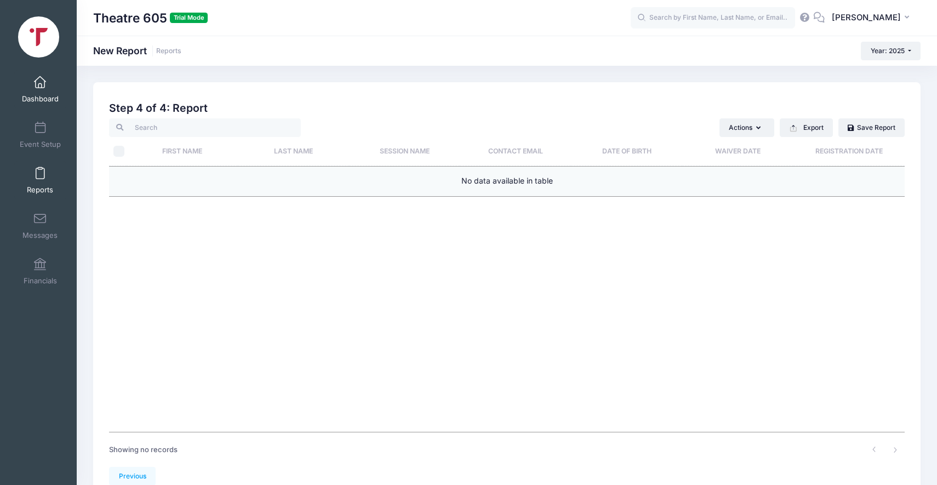
click at [45, 89] on link "Dashboard" at bounding box center [40, 89] width 52 height 38
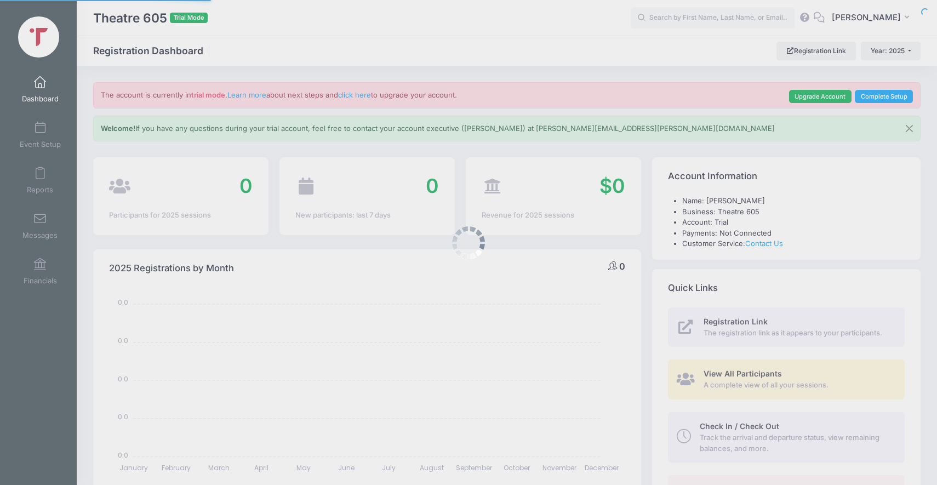
select select
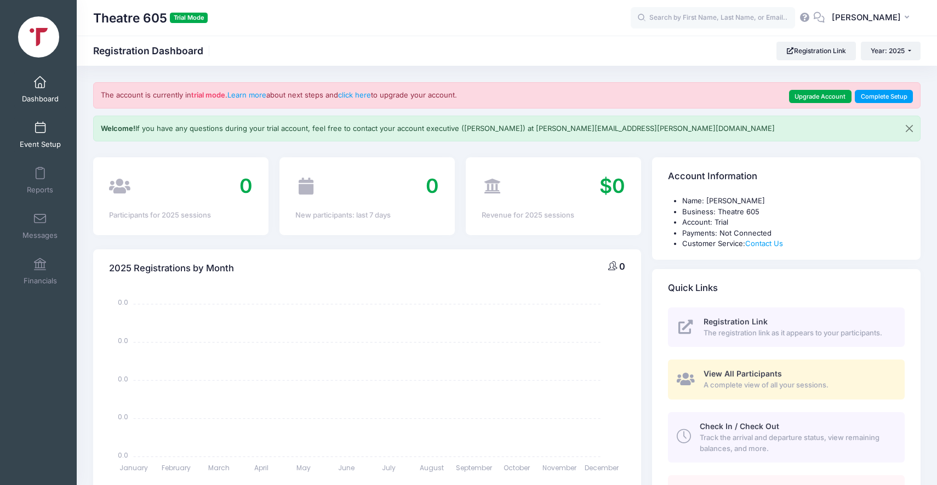
click at [22, 133] on link "Event Setup" at bounding box center [40, 135] width 52 height 38
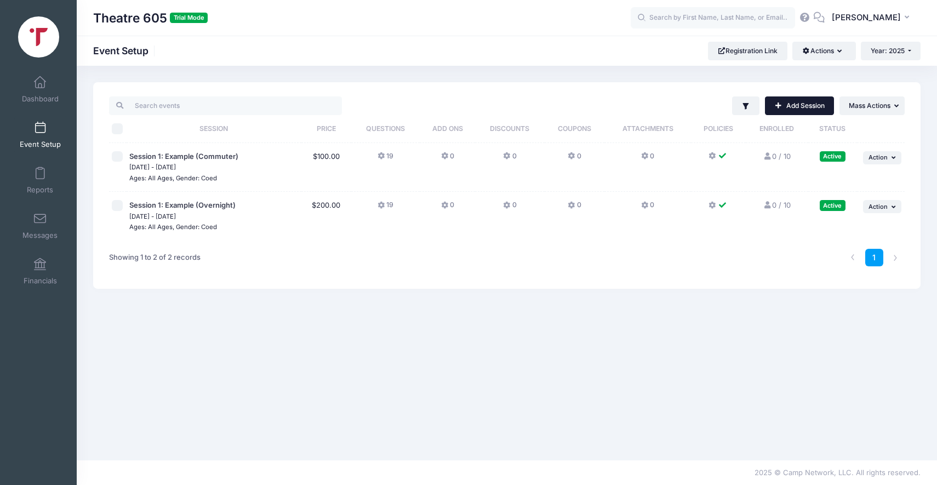
click at [776, 106] on span at bounding box center [779, 106] width 8 height 7
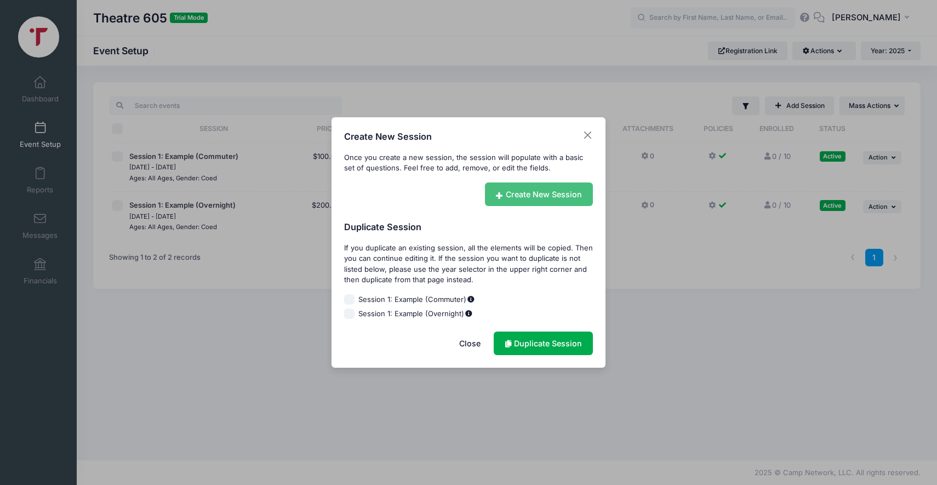
click at [542, 192] on link "Create New Session" at bounding box center [539, 195] width 109 height 24
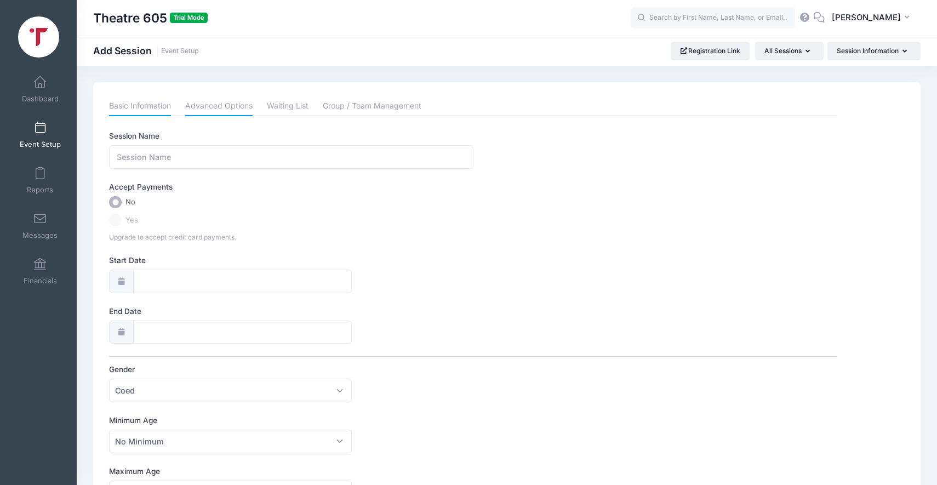
click at [212, 106] on link "Advanced Options" at bounding box center [218, 106] width 67 height 20
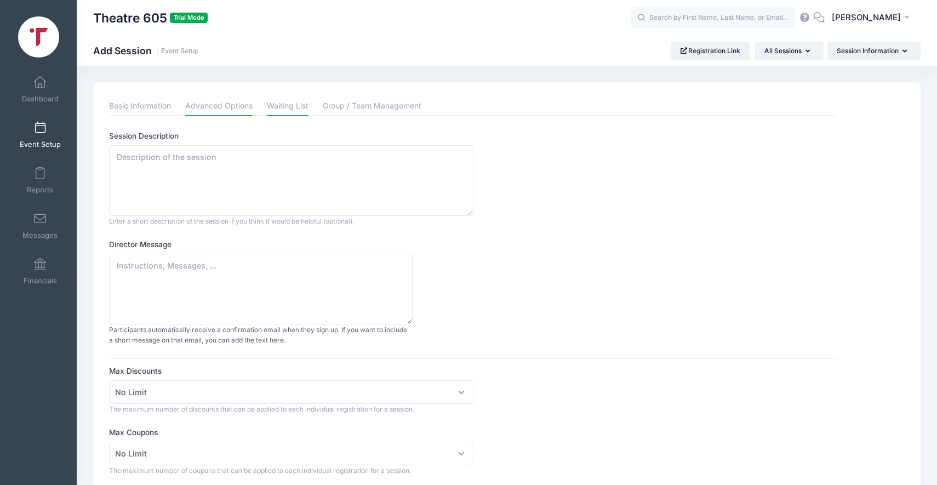
click at [295, 103] on link "Waiting List" at bounding box center [288, 106] width 42 height 20
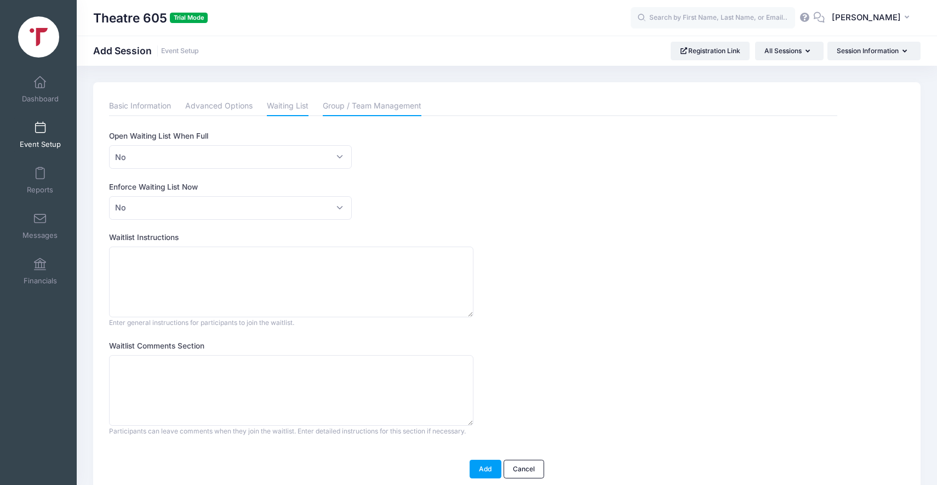
click at [390, 105] on link "Group / Team Management" at bounding box center [372, 106] width 99 height 20
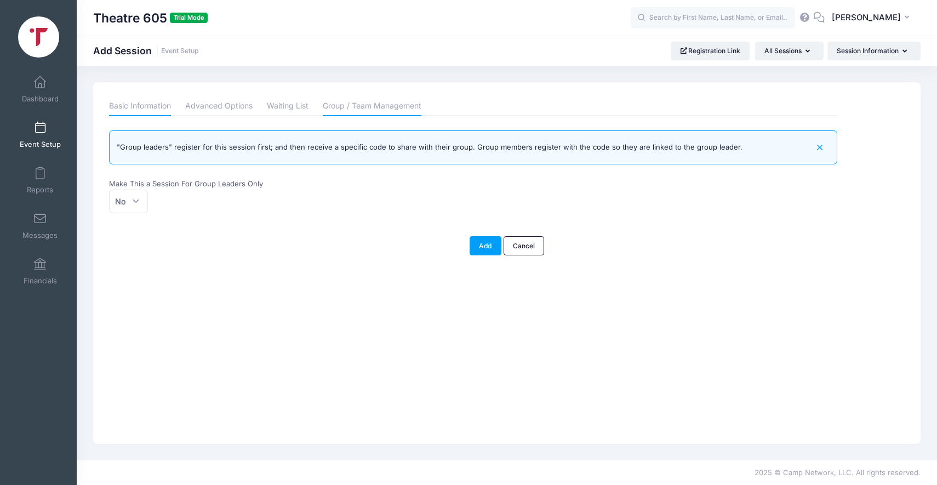
click at [129, 102] on link "Basic Information" at bounding box center [140, 106] width 62 height 20
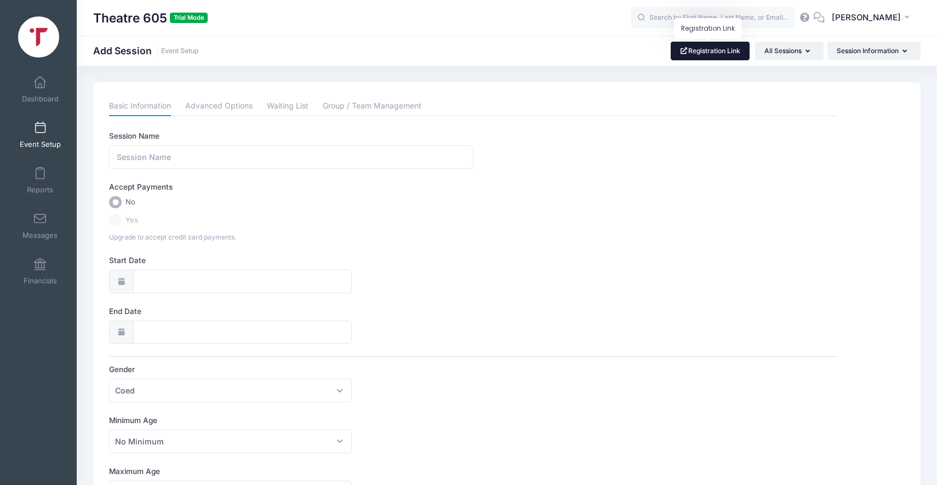
click at [701, 59] on link "Registration Link" at bounding box center [710, 51] width 79 height 19
click at [36, 91] on link "Dashboard" at bounding box center [40, 89] width 52 height 38
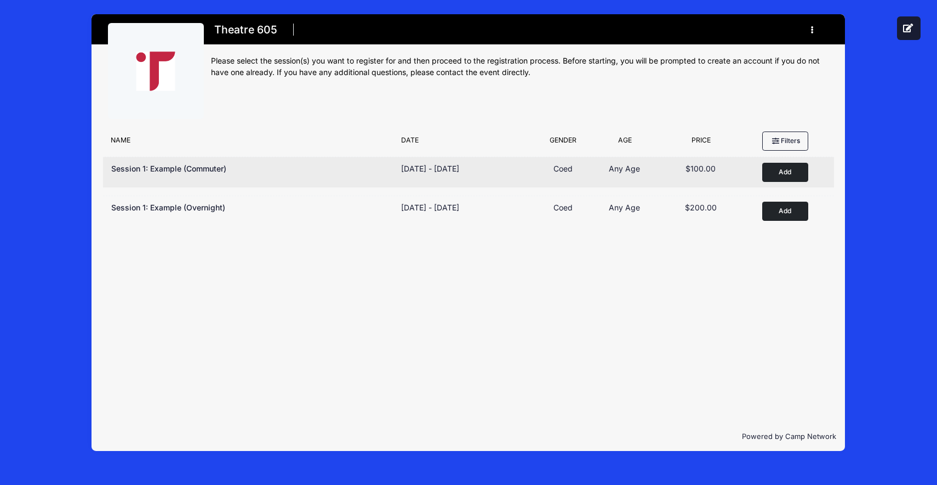
click at [783, 178] on button "Add to Cart" at bounding box center [786, 172] width 46 height 19
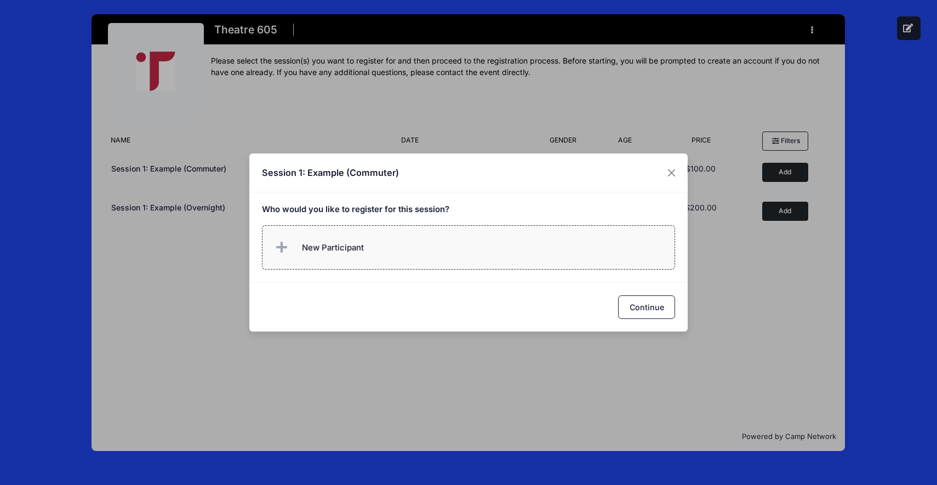
click at [333, 243] on span "New Participant" at bounding box center [333, 248] width 62 height 12
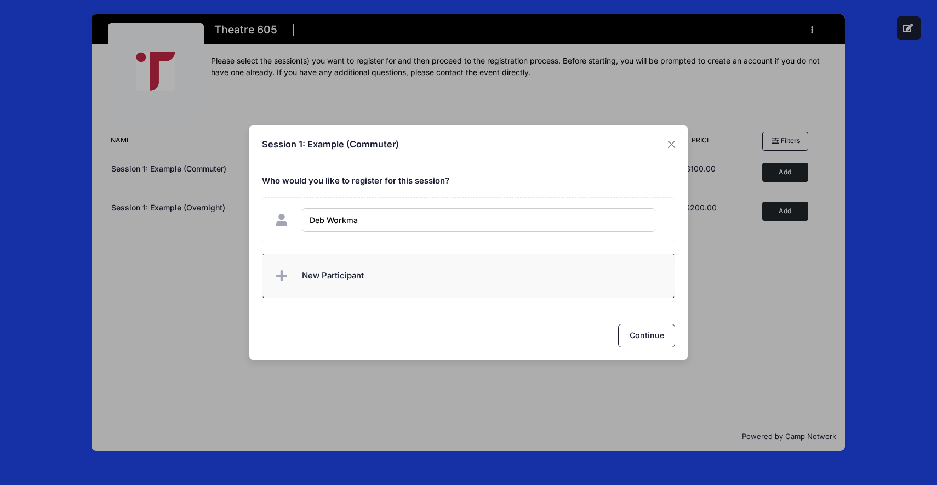
type input "[PERSON_NAME]"
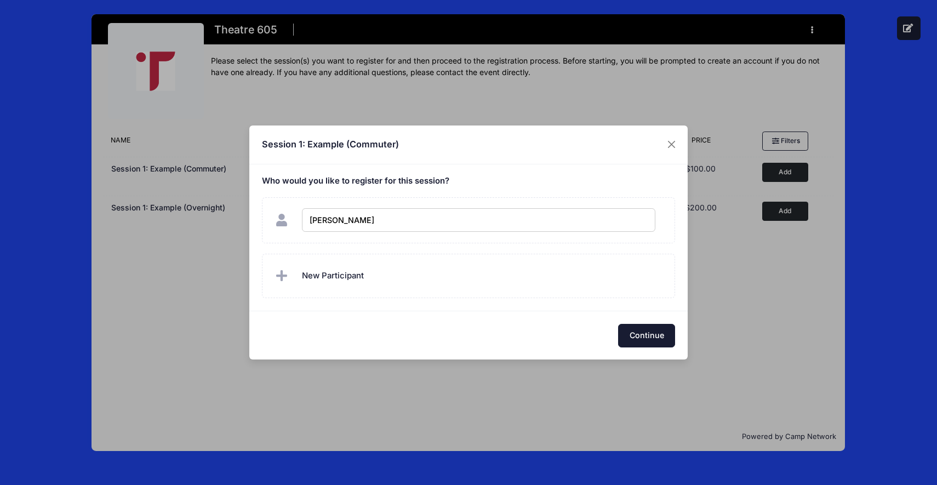
checkbox input "true"
click at [646, 335] on button "Continue" at bounding box center [646, 336] width 57 height 24
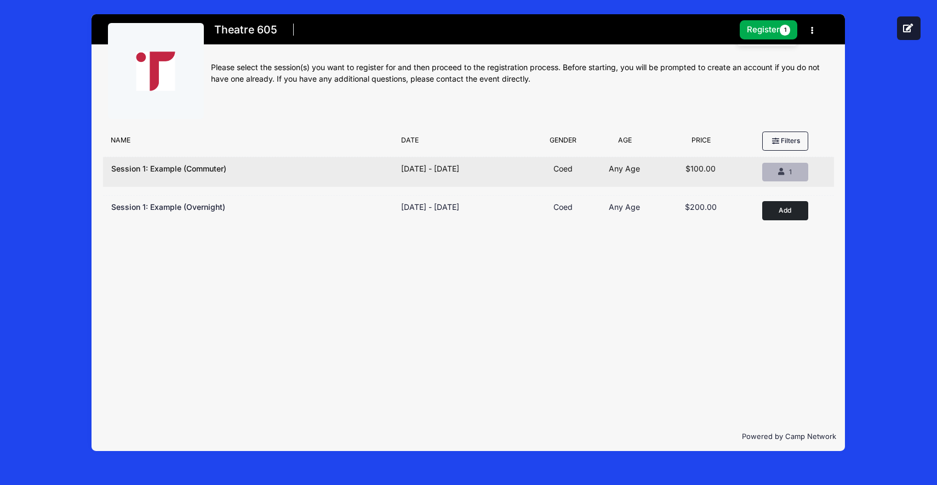
click at [781, 177] on button "Remove 1 1" at bounding box center [786, 172] width 46 height 19
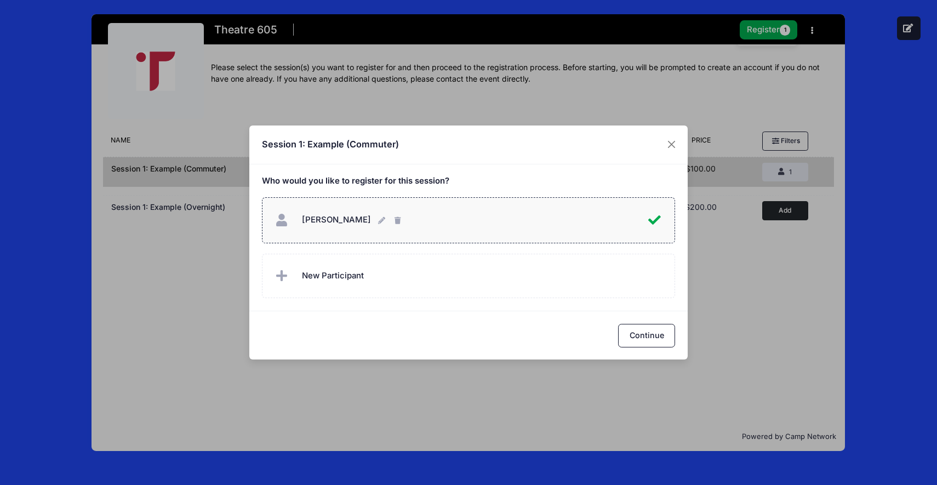
click at [774, 93] on div "Session 1: Example (Commuter) Who would you like to register for this session? …" at bounding box center [468, 242] width 937 height 485
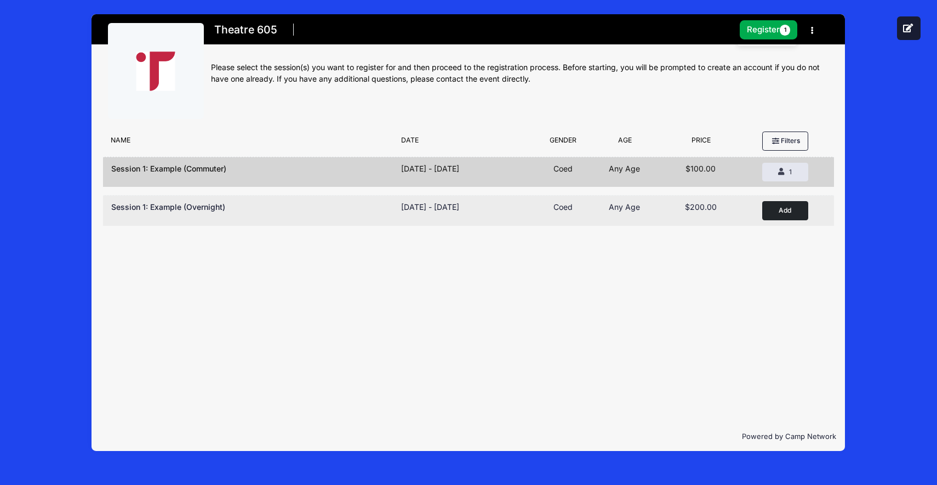
click at [778, 215] on button "Add to Cart" at bounding box center [786, 210] width 46 height 19
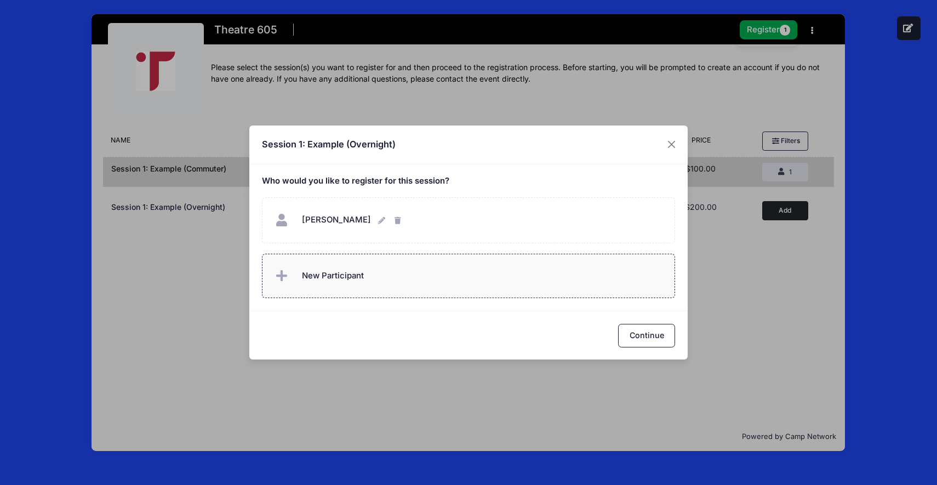
click at [385, 279] on label "New Participant" at bounding box center [469, 276] width 414 height 44
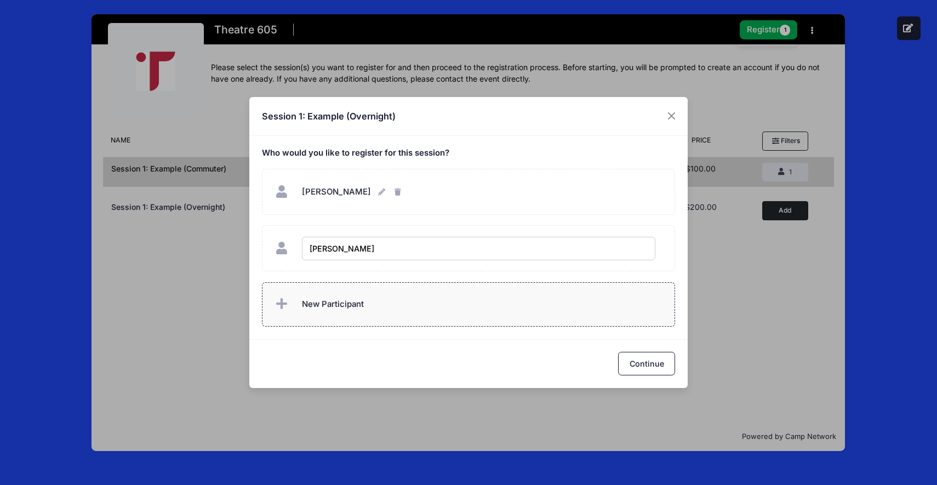
type input "Dan Workman"
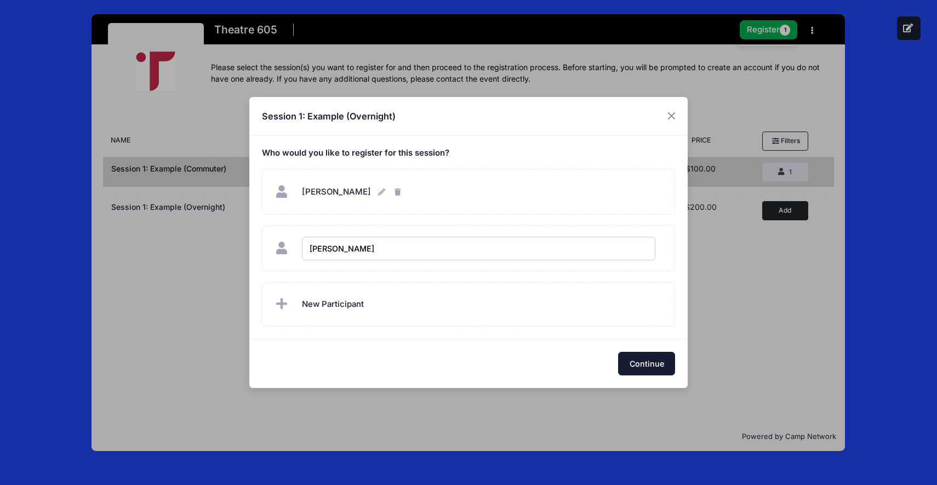
checkbox input "true"
click at [634, 370] on button "Continue" at bounding box center [646, 364] width 57 height 24
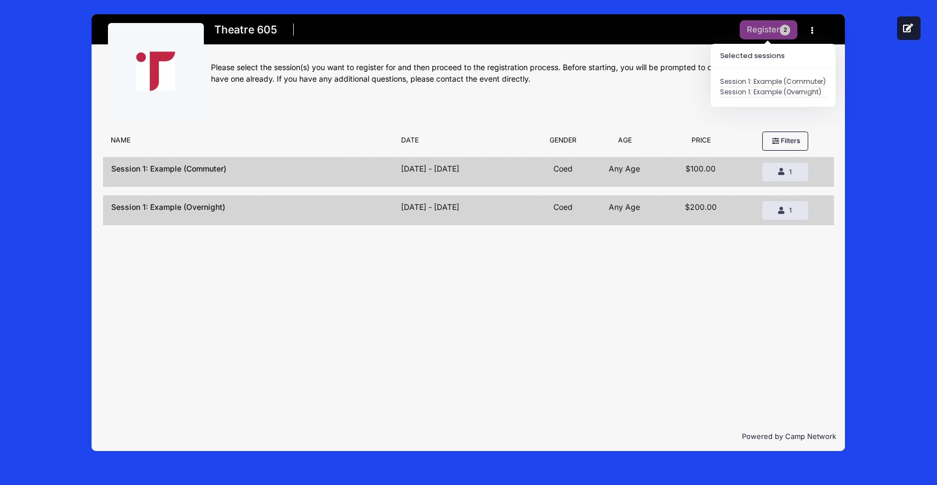
click at [767, 30] on button "Register 2" at bounding box center [769, 29] width 58 height 19
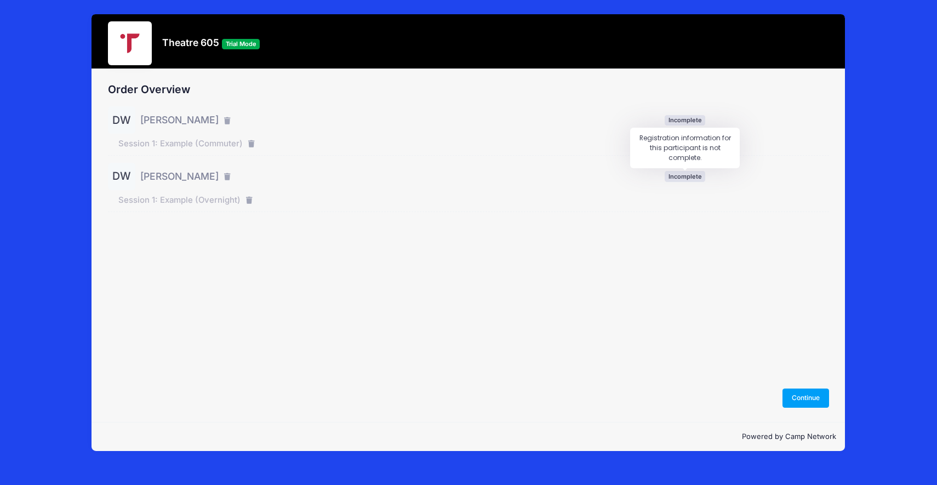
click at [685, 175] on span "Incomplete" at bounding box center [685, 176] width 41 height 10
click at [684, 180] on span "Incomplete" at bounding box center [685, 176] width 41 height 10
click at [791, 399] on button "Continue" at bounding box center [806, 398] width 47 height 19
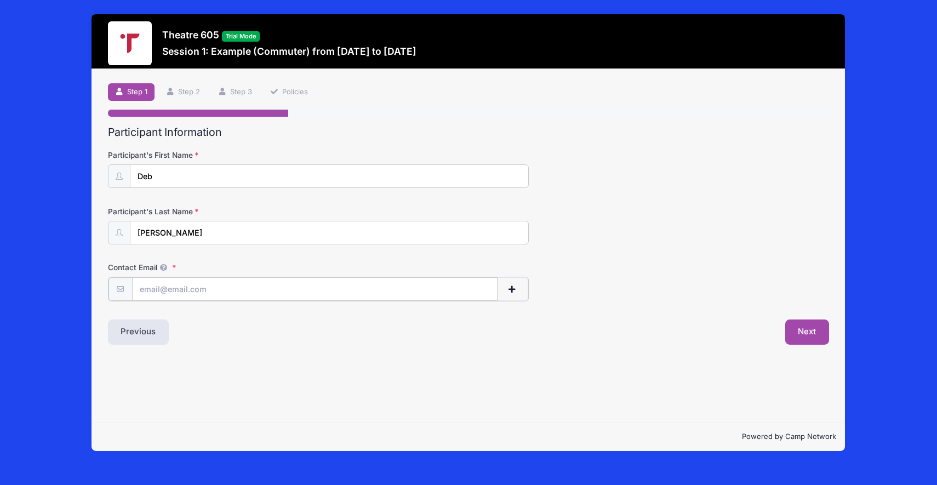
click at [264, 292] on input "Contact Email" at bounding box center [315, 289] width 366 height 24
type input "DEBRA"
type input "WORKMAN"
type input "DEBRAKERNWORKMAN@GMAIL.COM"
click at [812, 342] on button "Next" at bounding box center [808, 330] width 44 height 25
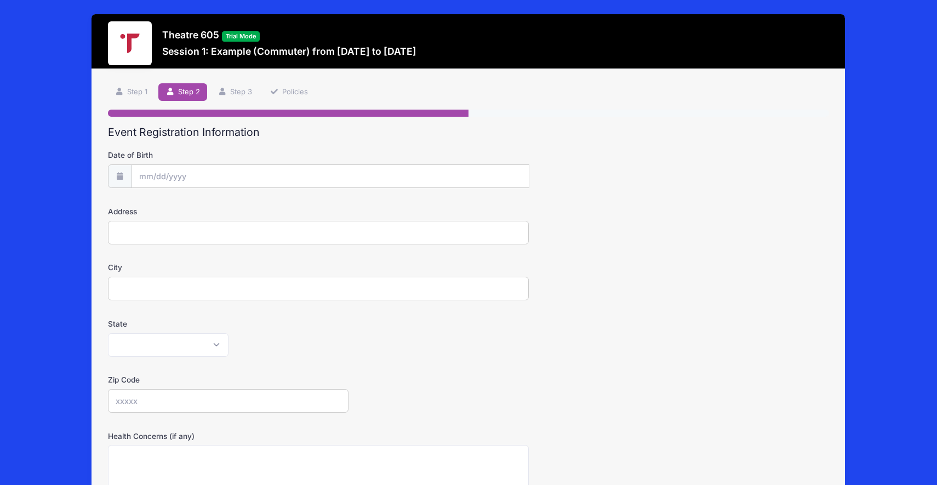
click at [529, 164] on div at bounding box center [529, 164] width 0 height 0
type input "2800 S. GARFIELD"
type input "SIOUX FALLS"
select select "SD"
type input "57105"
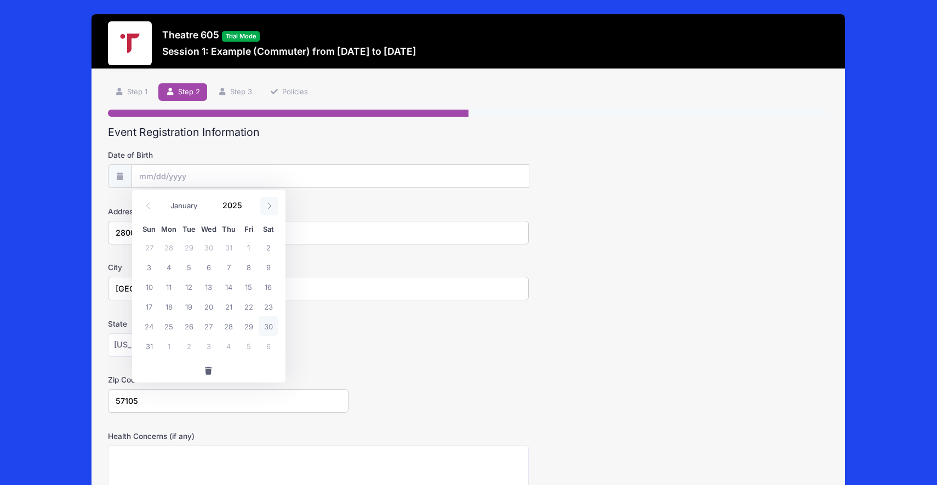
click at [268, 210] on span at bounding box center [269, 206] width 18 height 19
click at [156, 206] on span at bounding box center [148, 206] width 18 height 19
select select "7"
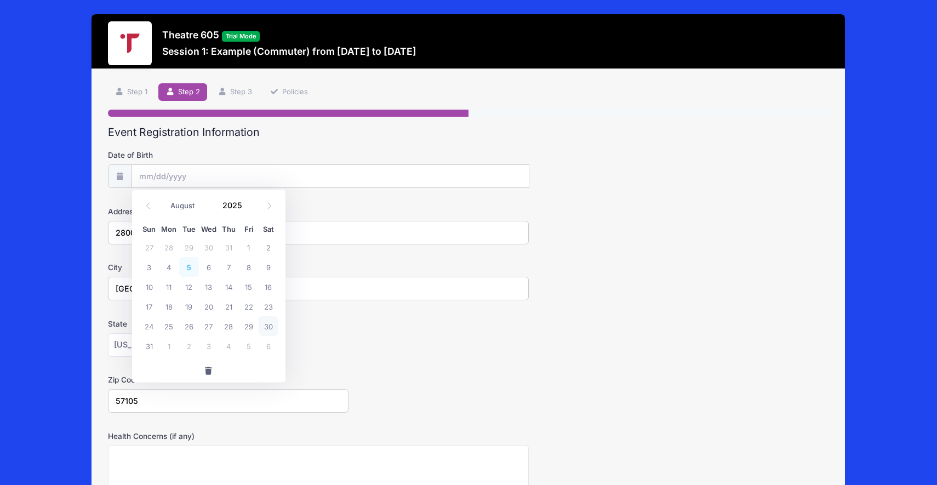
click at [180, 271] on span "5" at bounding box center [189, 267] width 20 height 20
type input "08/05/2025"
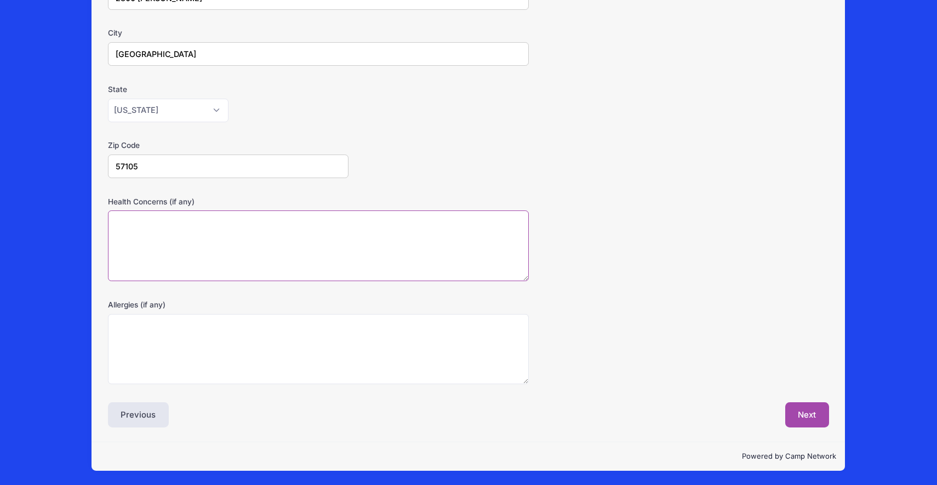
scroll to position [234, 0]
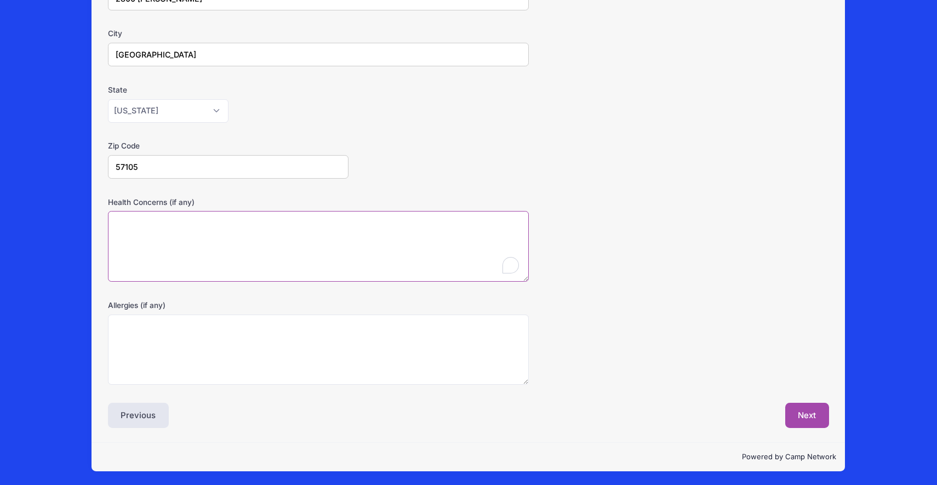
click at [209, 269] on textarea "Health Concerns (if any)" at bounding box center [318, 246] width 421 height 71
click at [206, 363] on textarea "Allergies (if any)" at bounding box center [318, 350] width 421 height 71
click at [812, 412] on button "Next" at bounding box center [808, 415] width 44 height 25
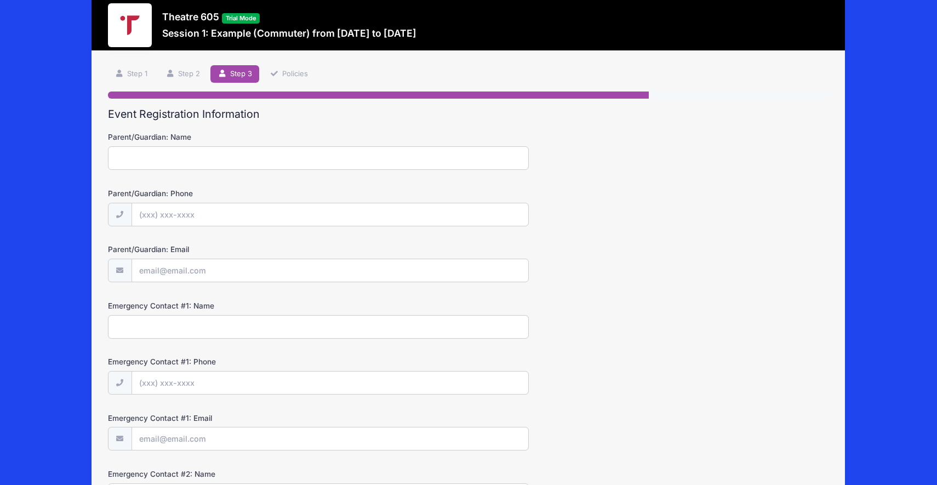
scroll to position [0, 0]
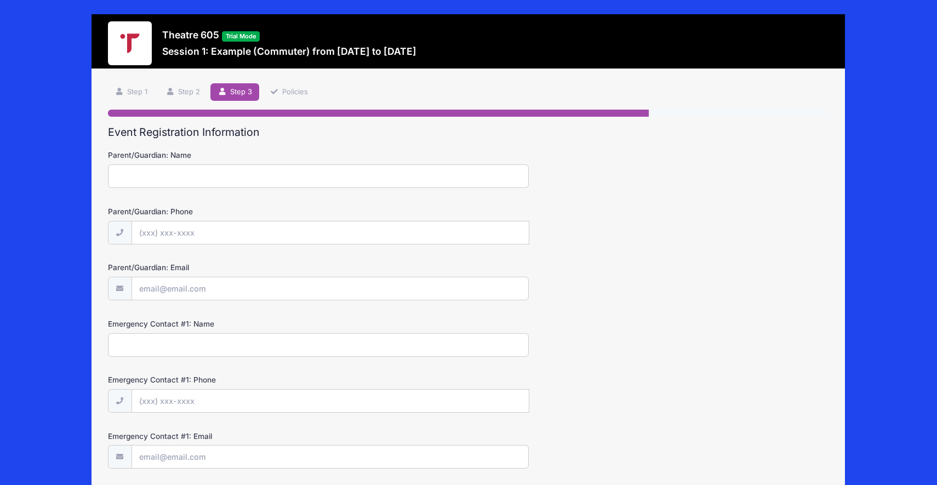
click at [315, 174] on input "Parent/Guardian: Name" at bounding box center [318, 176] width 421 height 24
click at [301, 235] on input "Parent/Guardian: Phone" at bounding box center [330, 233] width 397 height 24
type input "(605) 670-2505"
type input "DEBRAKERNWORKMAN@GMAIL.COM"
click at [296, 399] on input "Emergency Contact #1: Phone" at bounding box center [330, 402] width 397 height 24
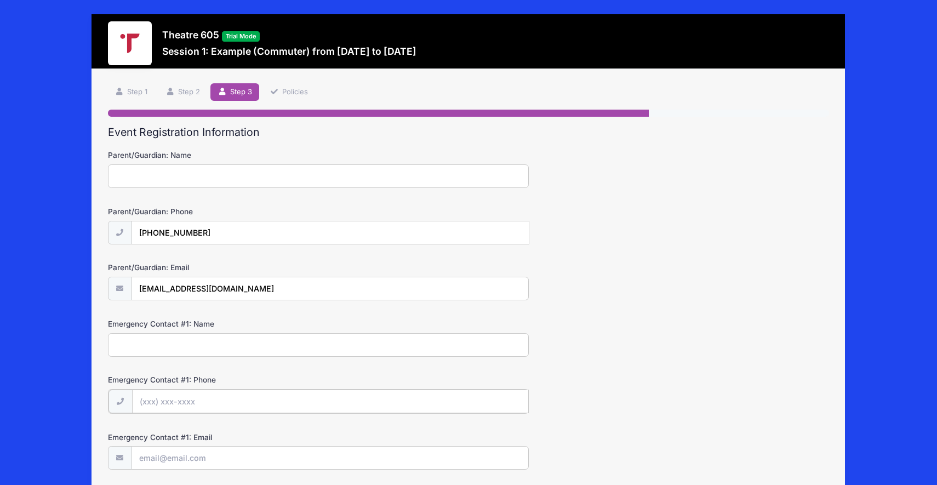
type input "(605) 670-2505"
type input "DEBRAKERNWORKMAN@GMAIL.COM"
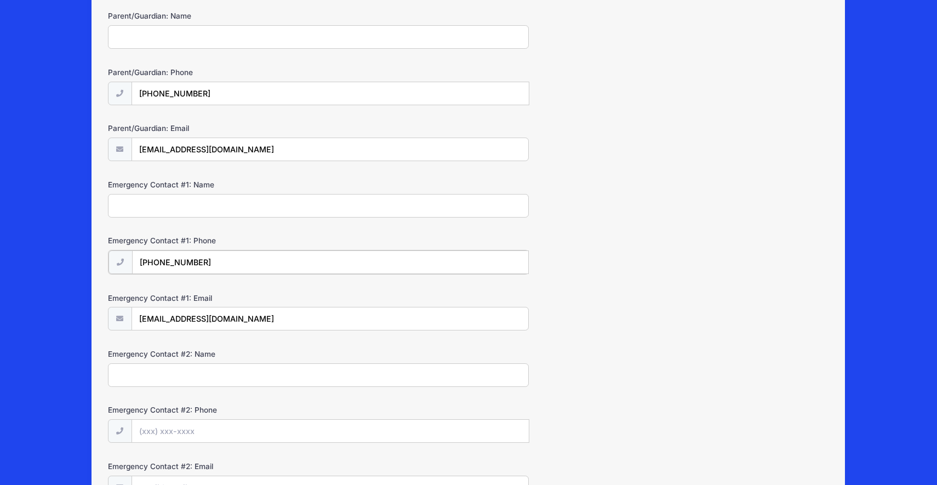
scroll to position [141, 0]
click at [268, 208] on input "Emergency Contact #1: Name" at bounding box center [318, 204] width 421 height 24
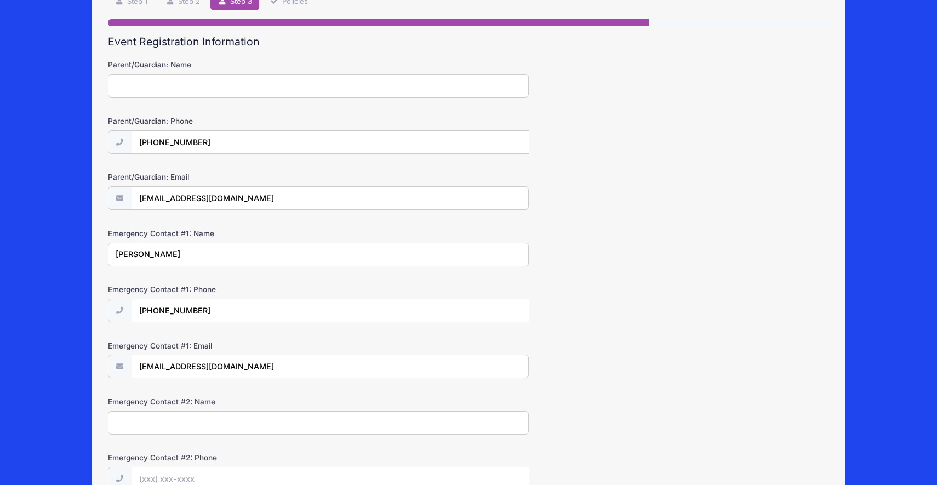
scroll to position [0, 0]
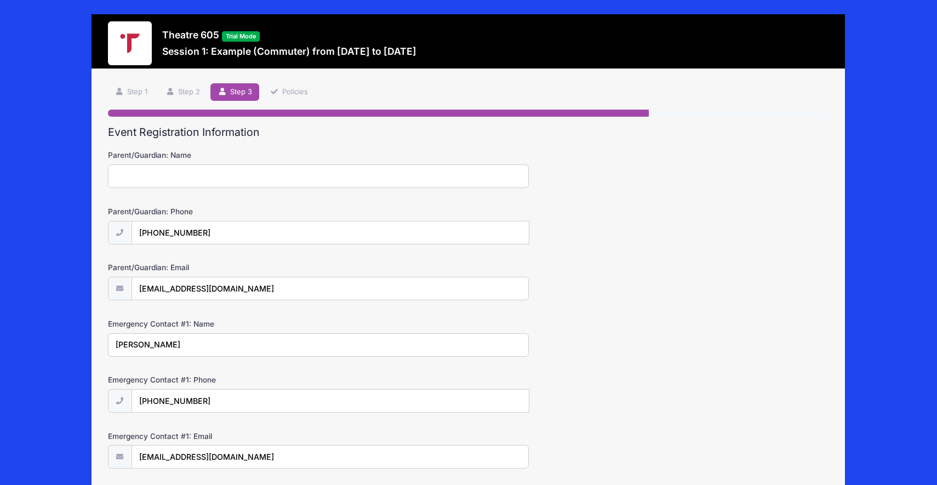
type input "Karen"
click at [244, 179] on input "Parent/Guardian: Name" at bounding box center [318, 176] width 421 height 24
type input "Jerry"
click at [348, 250] on form "Parent/Guardian: Name Jerry Parent/Guardian: Phone (605) 670-2505 Parent/Guardi…" at bounding box center [469, 393] width 722 height 487
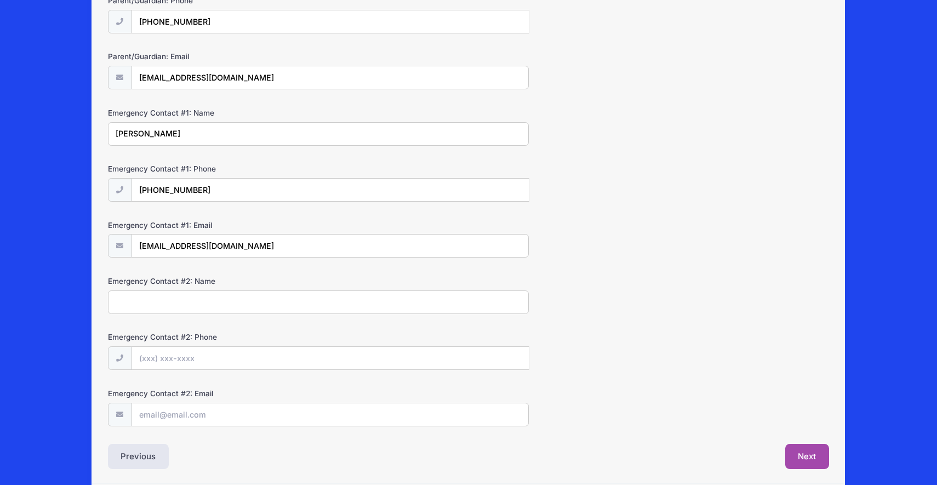
scroll to position [252, 0]
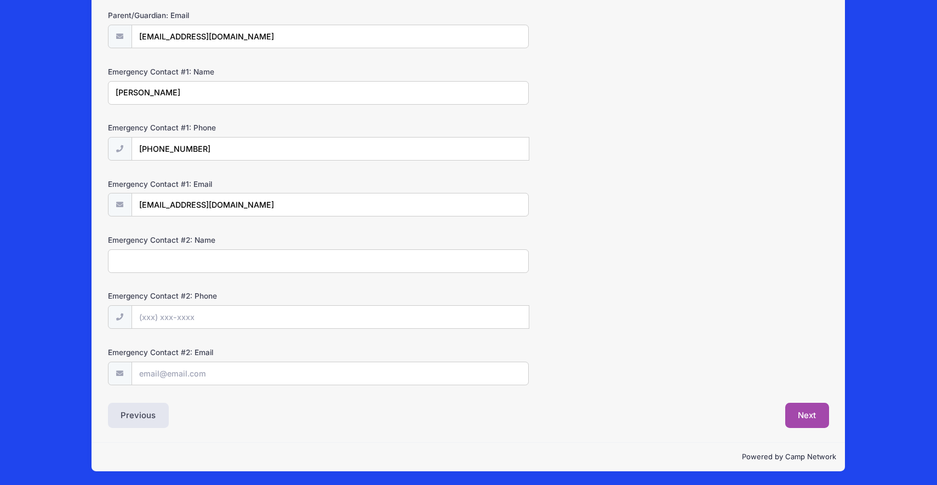
click at [287, 265] on input "Emergency Contact #2: Name" at bounding box center [318, 261] width 421 height 24
click at [269, 262] on input "Emergency Contact #2: Name" at bounding box center [318, 261] width 421 height 24
click at [529, 305] on div at bounding box center [529, 305] width 0 height 0
type input "Irene"
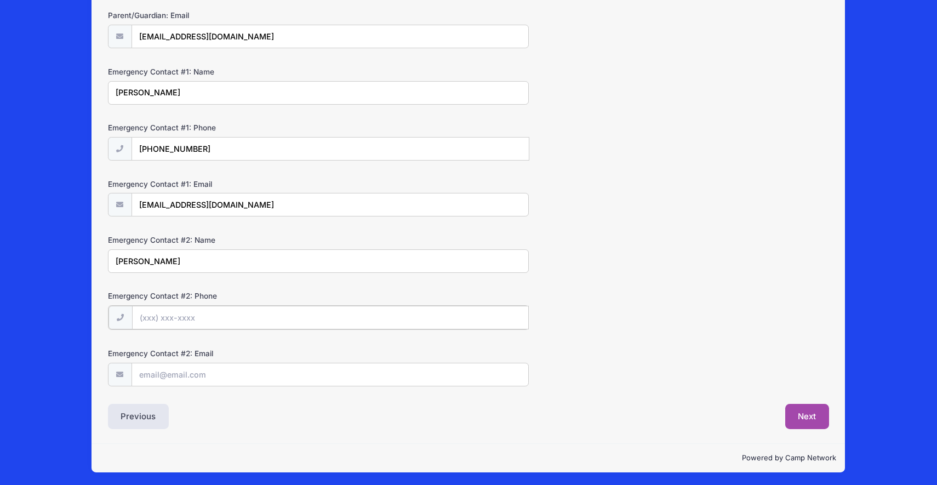
type input "(605) 670-2505"
type input "DEBRAKERNWORKMAN@GMAIL.COM"
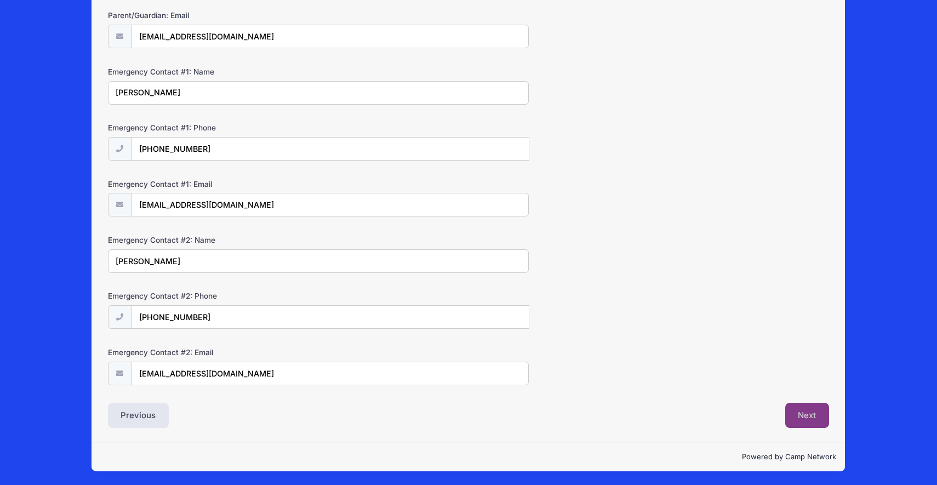
click at [807, 414] on button "Next" at bounding box center [808, 415] width 44 height 25
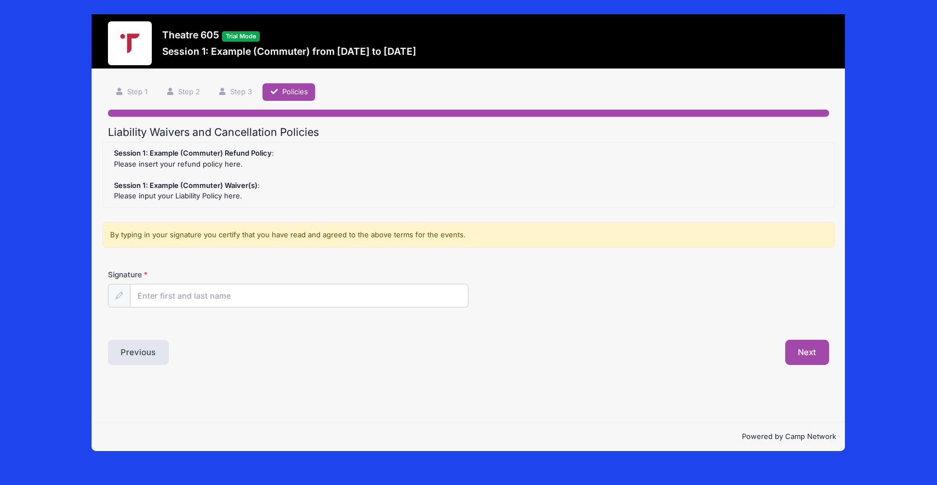
scroll to position [0, 0]
click at [260, 297] on input "Signature" at bounding box center [299, 297] width 338 height 24
type input "Debra Workman"
click at [123, 297] on div at bounding box center [119, 296] width 22 height 24
click at [811, 356] on button "Next" at bounding box center [808, 352] width 44 height 25
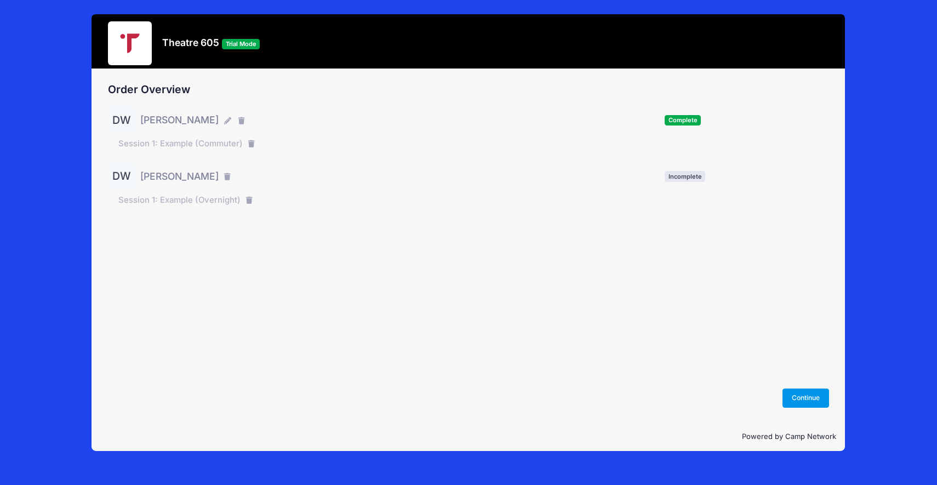
click at [794, 401] on button "Continue" at bounding box center [806, 398] width 47 height 19
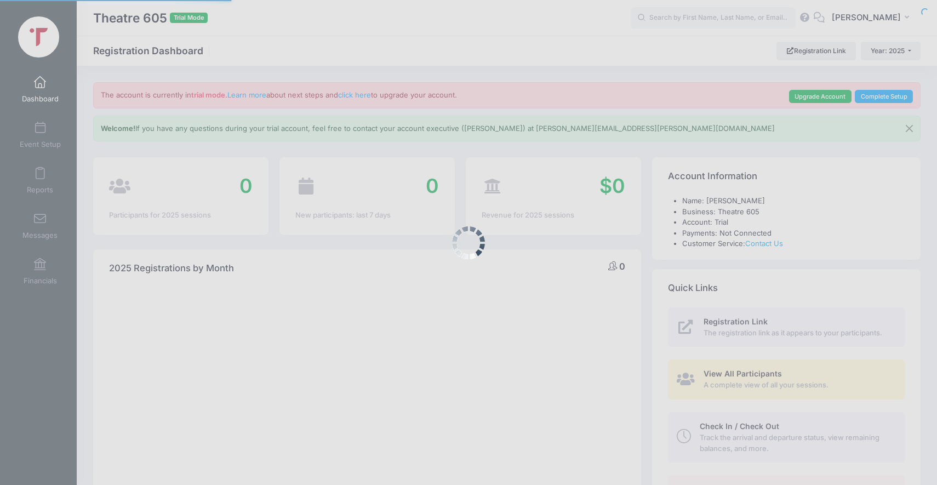
select select
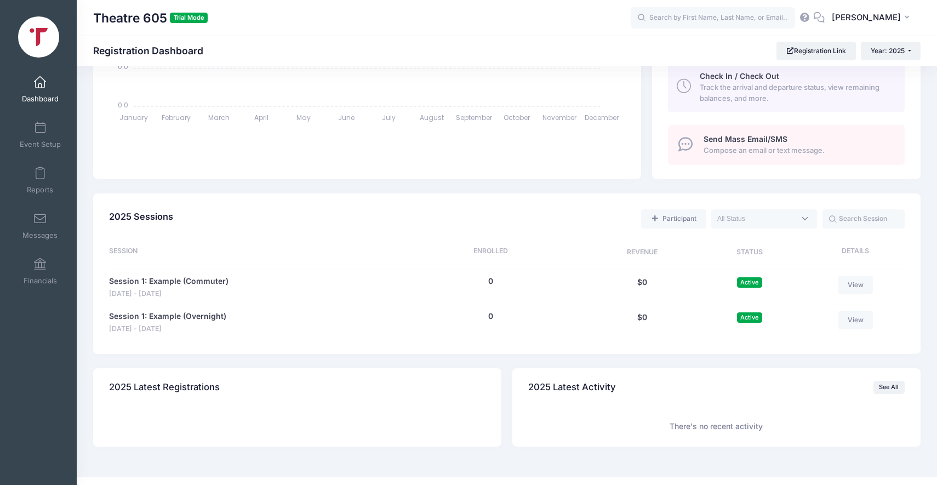
scroll to position [367, 0]
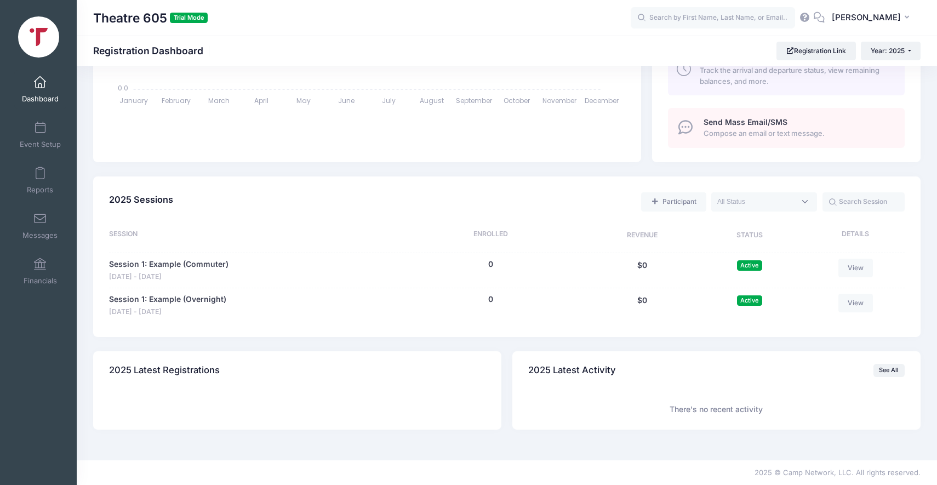
click at [748, 266] on span "Active" at bounding box center [749, 265] width 25 height 10
click at [860, 266] on link "View" at bounding box center [856, 268] width 35 height 19
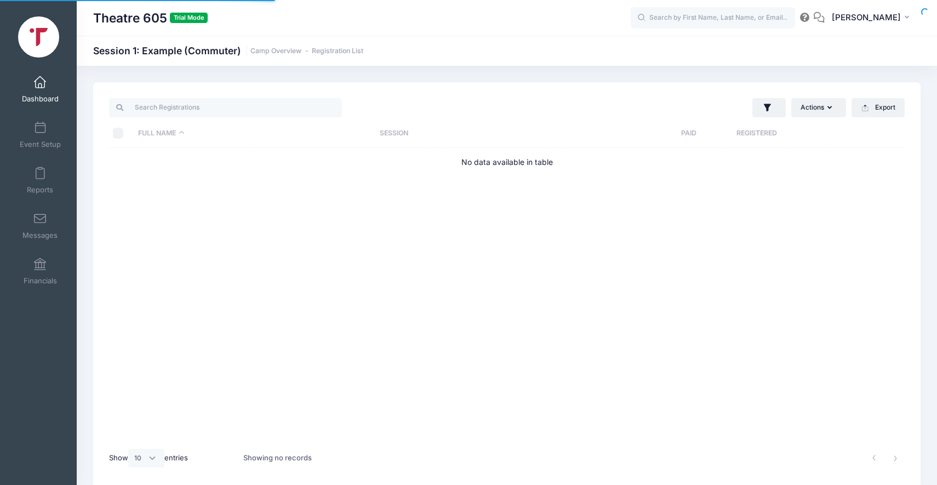
select select "10"
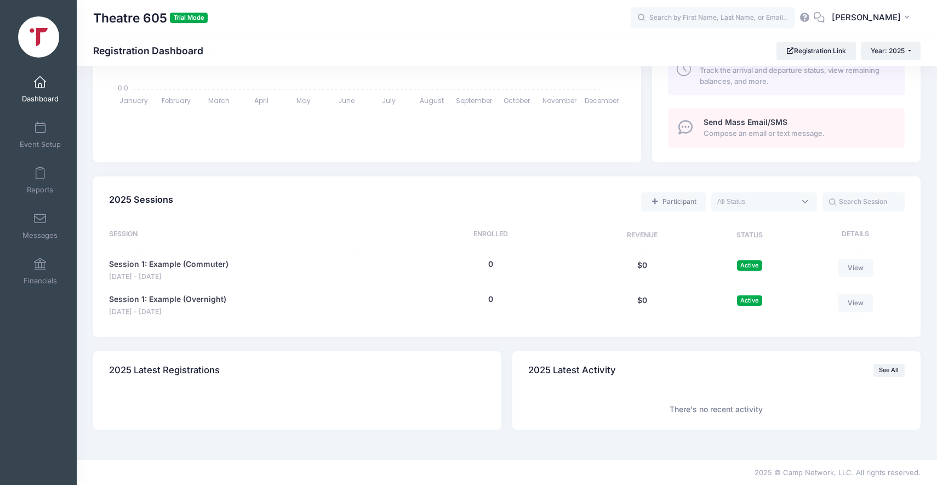
click at [798, 203] on span at bounding box center [765, 201] width 106 height 19
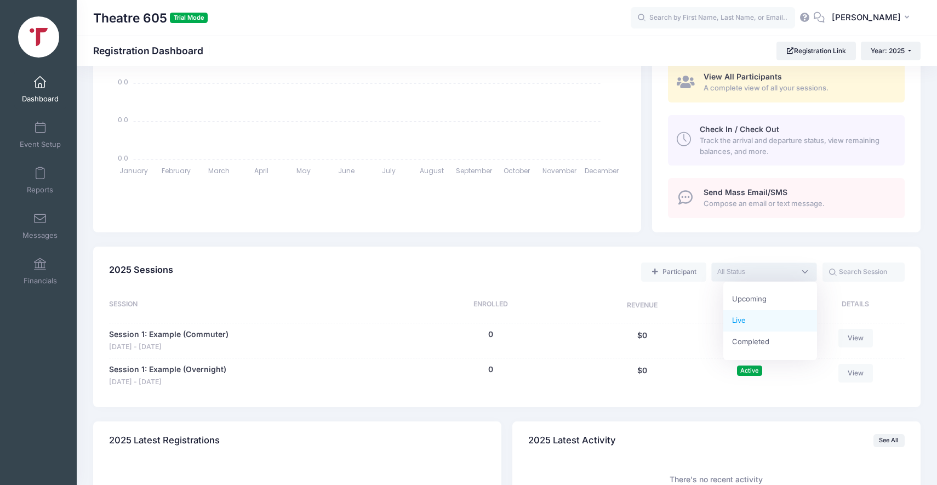
scroll to position [8, 0]
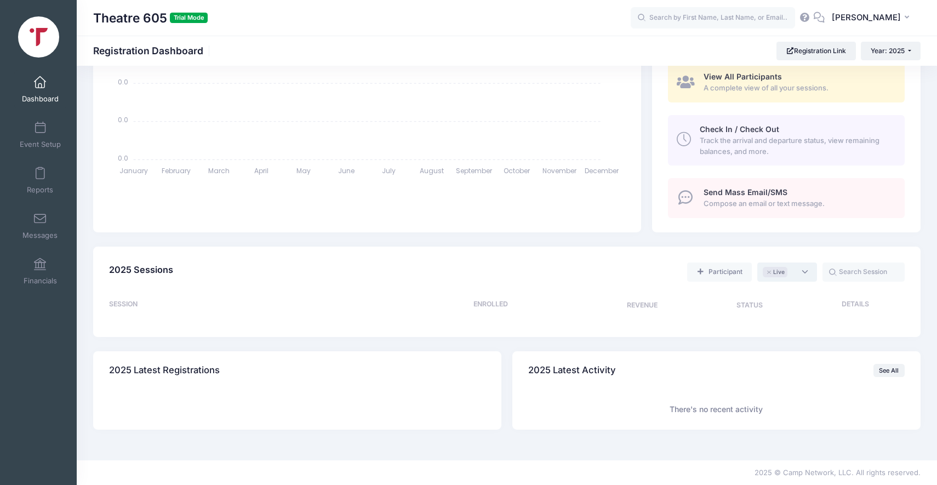
click at [767, 270] on li "× Live" at bounding box center [775, 272] width 24 height 10
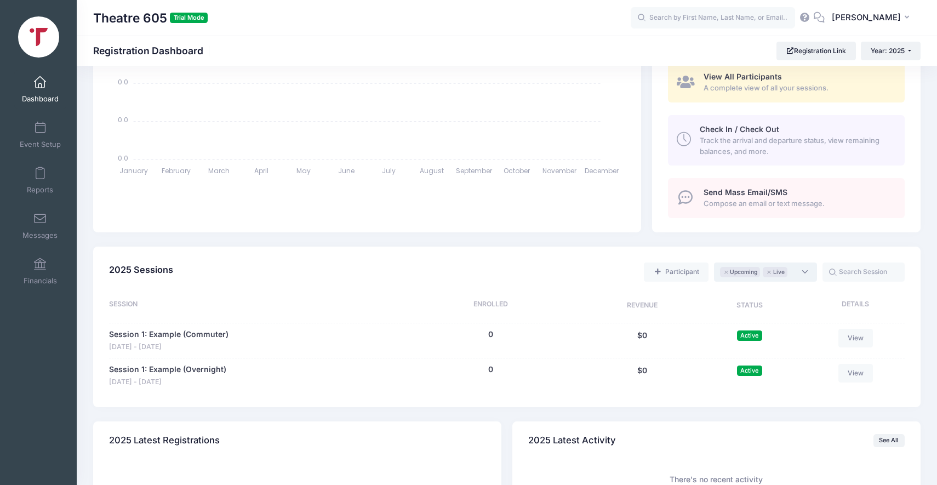
click at [724, 268] on li "× Upcoming" at bounding box center [740, 272] width 40 height 10
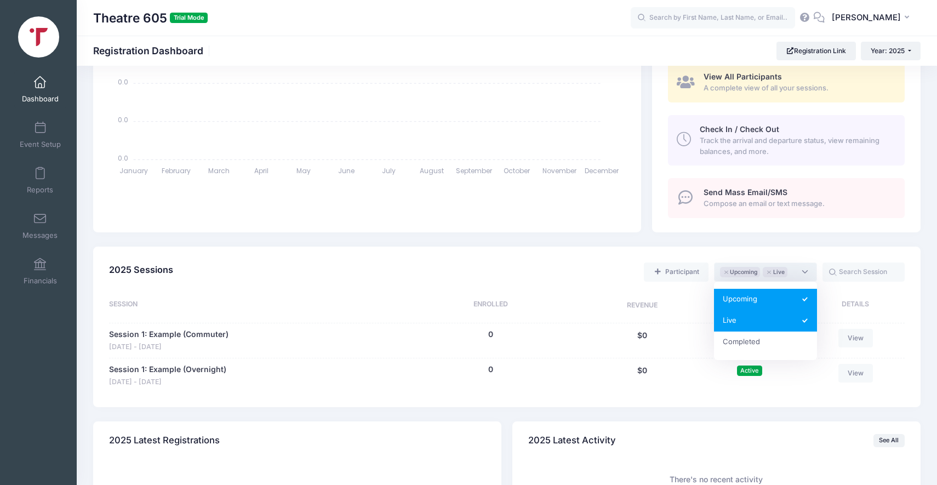
select select "current"
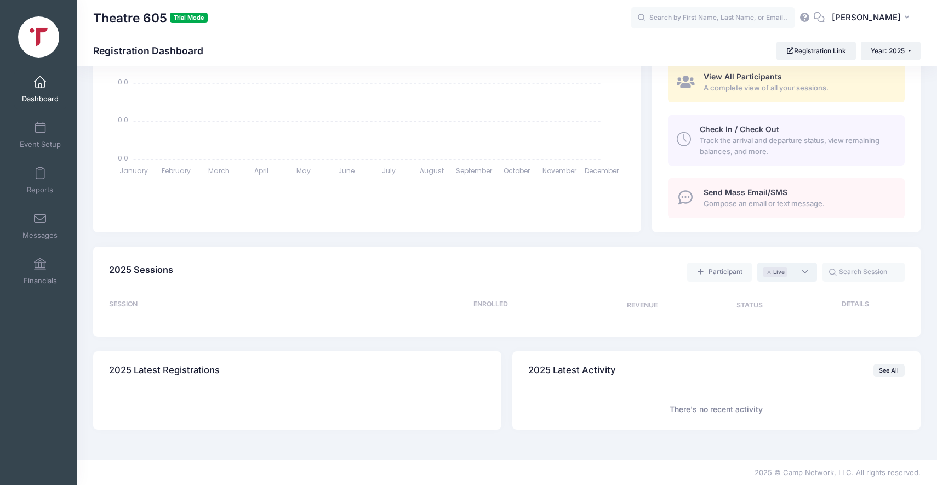
click at [806, 266] on span "× Live" at bounding box center [788, 272] width 60 height 19
select select
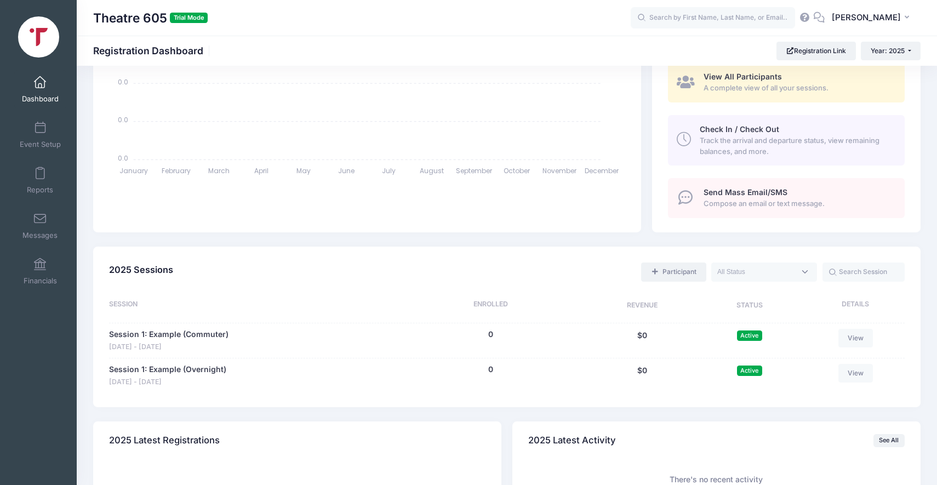
click at [692, 270] on link "Participant" at bounding box center [673, 272] width 65 height 19
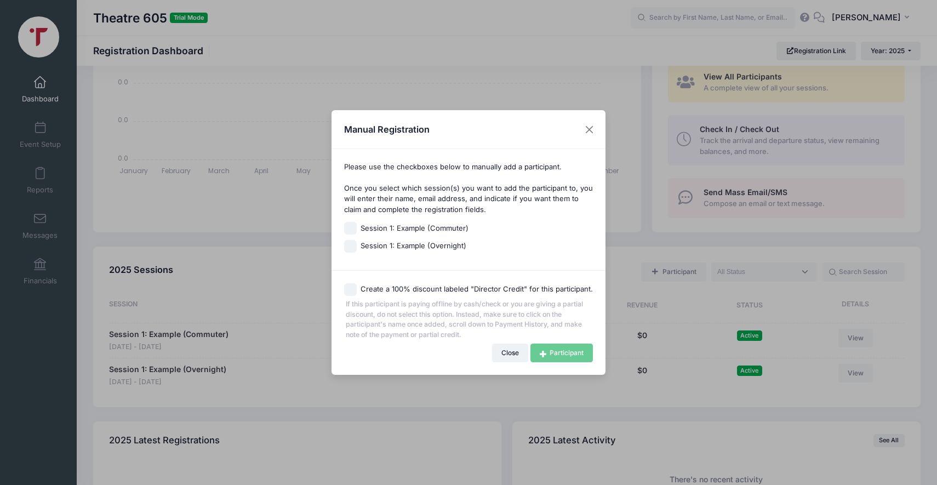
click at [396, 229] on span "Session 1: Example (Commuter)" at bounding box center [415, 228] width 108 height 11
click at [357, 229] on input "Session 1: Example (Commuter)" at bounding box center [350, 228] width 13 height 13
checkbox input "true"
click at [547, 351] on link "Participant" at bounding box center [562, 353] width 62 height 19
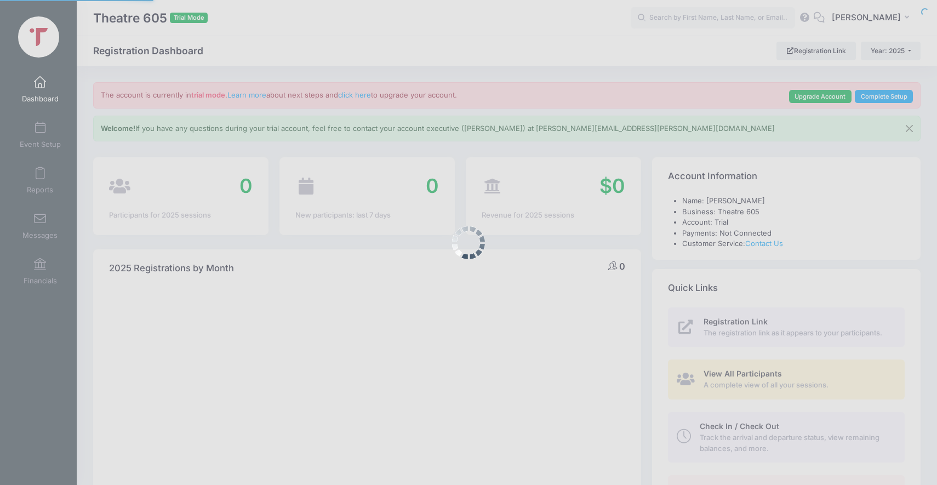
select select
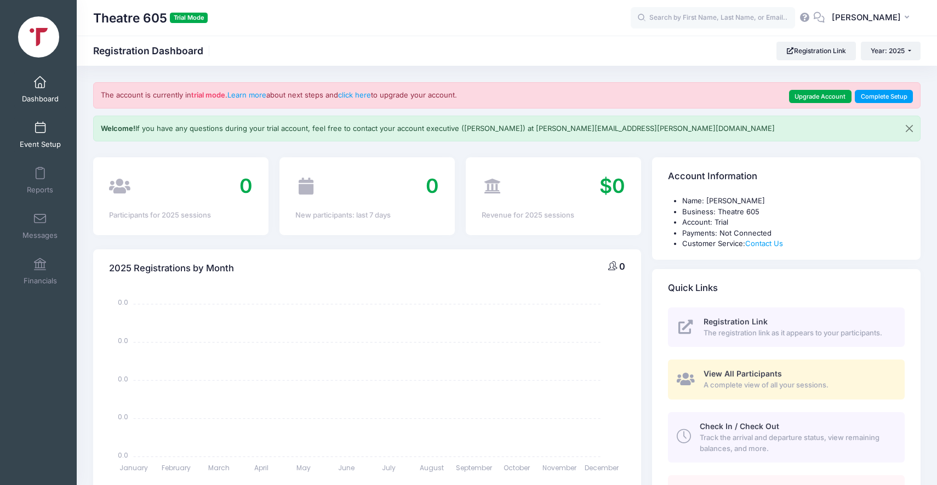
click at [40, 123] on span at bounding box center [40, 128] width 0 height 12
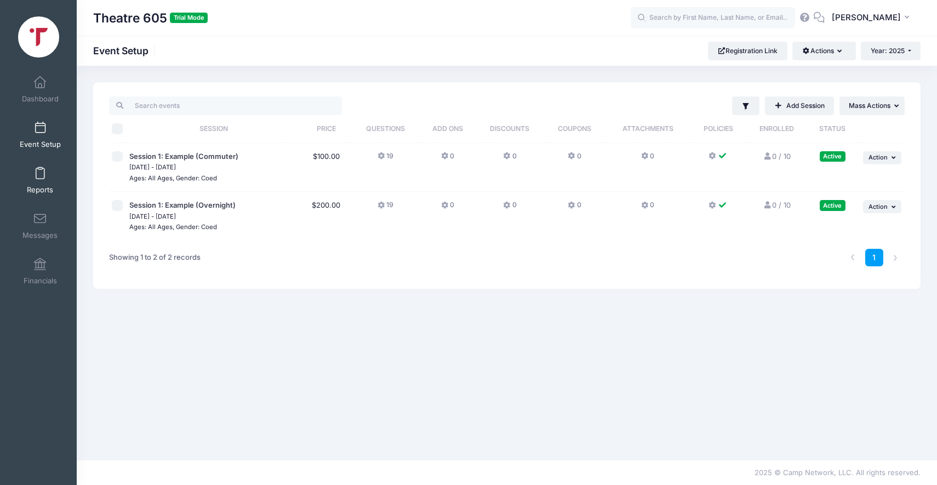
click at [33, 179] on link "Reports" at bounding box center [40, 180] width 52 height 38
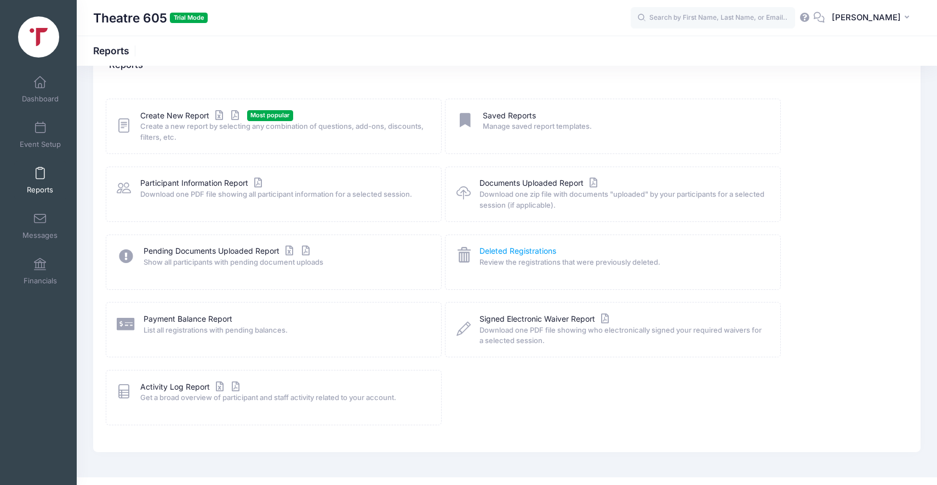
scroll to position [37, 0]
click at [222, 385] on icon at bounding box center [219, 387] width 13 height 8
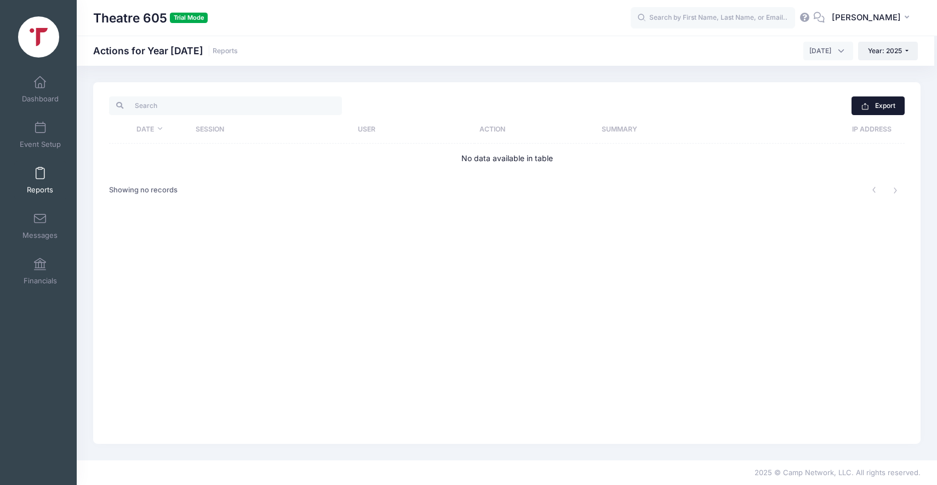
click at [889, 105] on button "Export" at bounding box center [878, 105] width 53 height 19
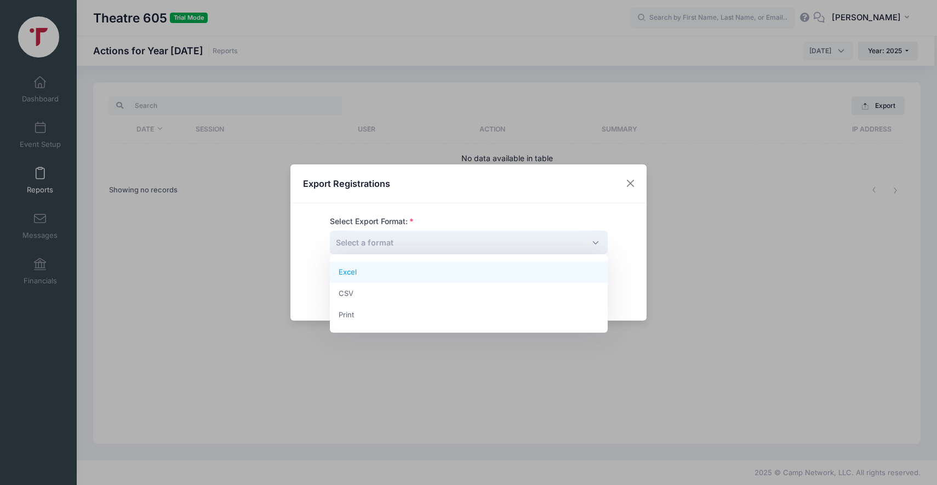
click at [483, 245] on span "Select a format" at bounding box center [469, 243] width 278 height 24
select select "excel"
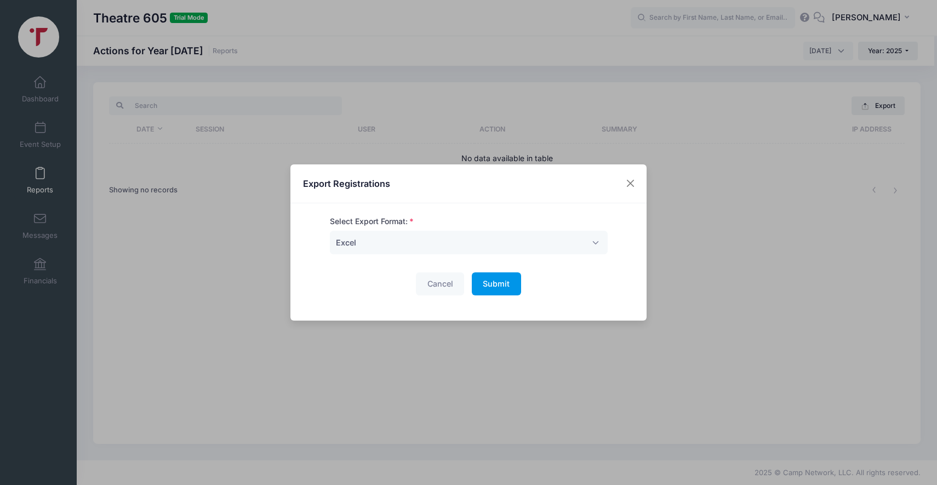
click at [482, 283] on button "Submit Please wait..." at bounding box center [496, 284] width 49 height 24
